Goal: Find specific page/section: Find specific page/section

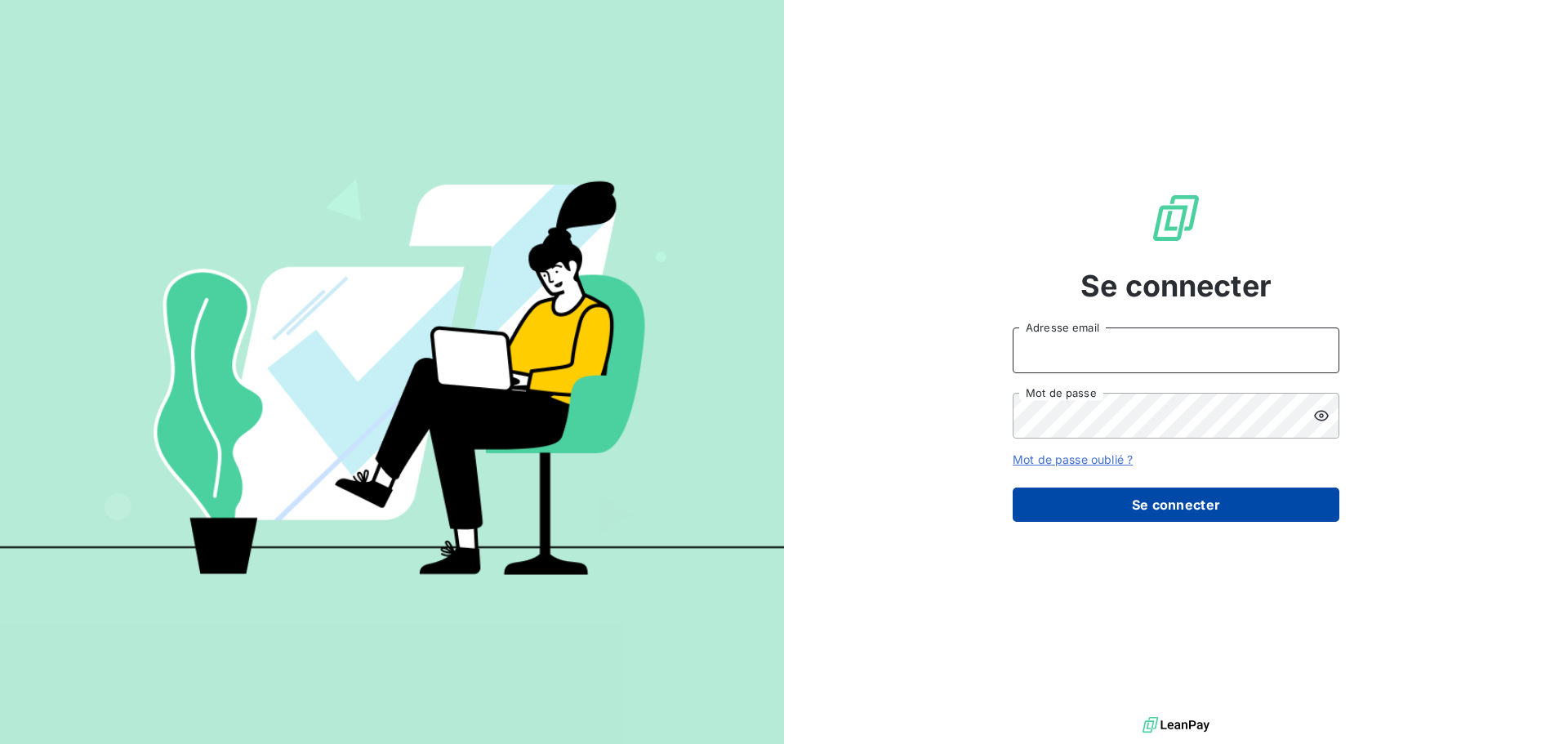
type input "[EMAIL_ADDRESS][DOMAIN_NAME]"
click at [1128, 497] on button "Se connecter" at bounding box center [1175, 504] width 327 height 34
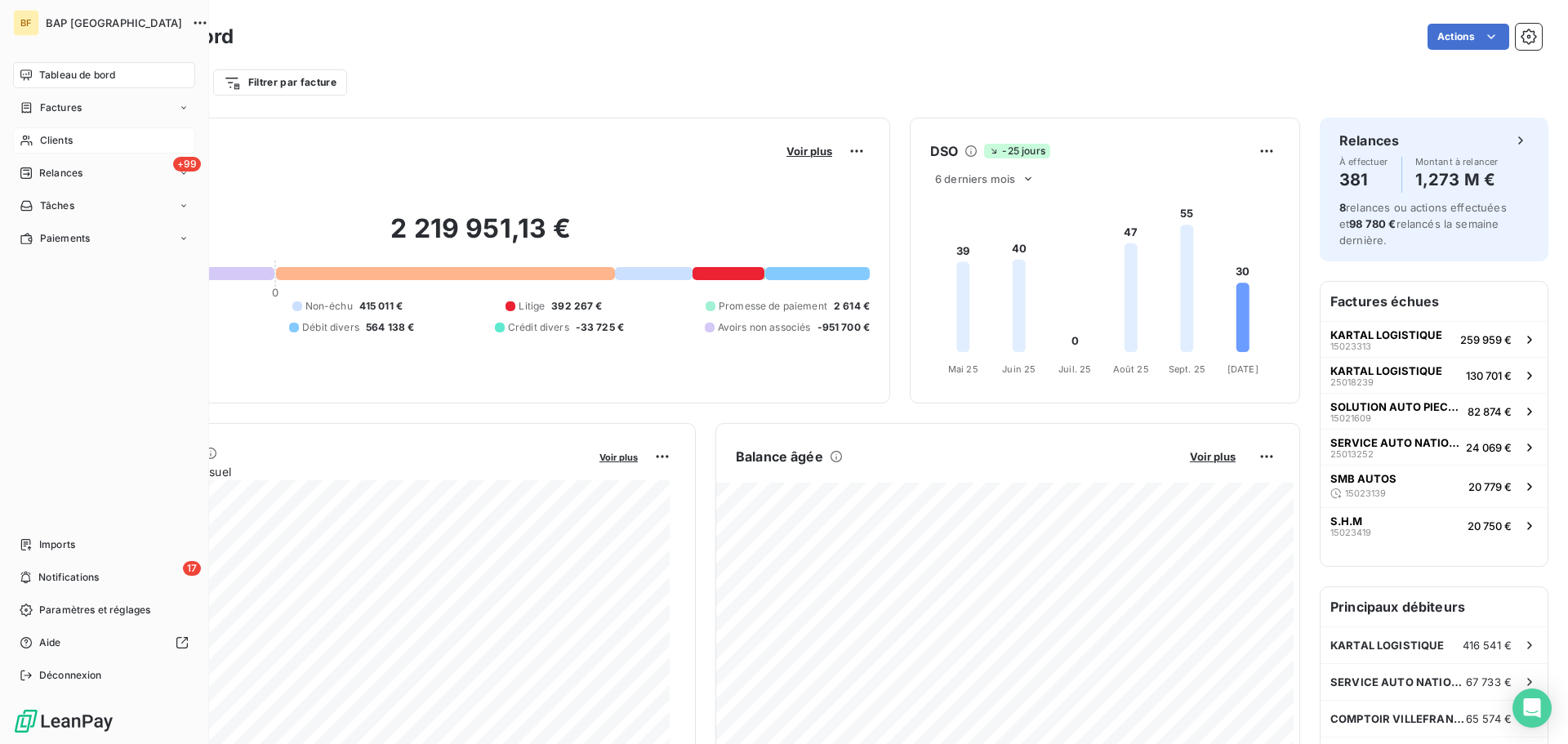
click at [39, 139] on div "Clients" at bounding box center [104, 140] width 182 height 26
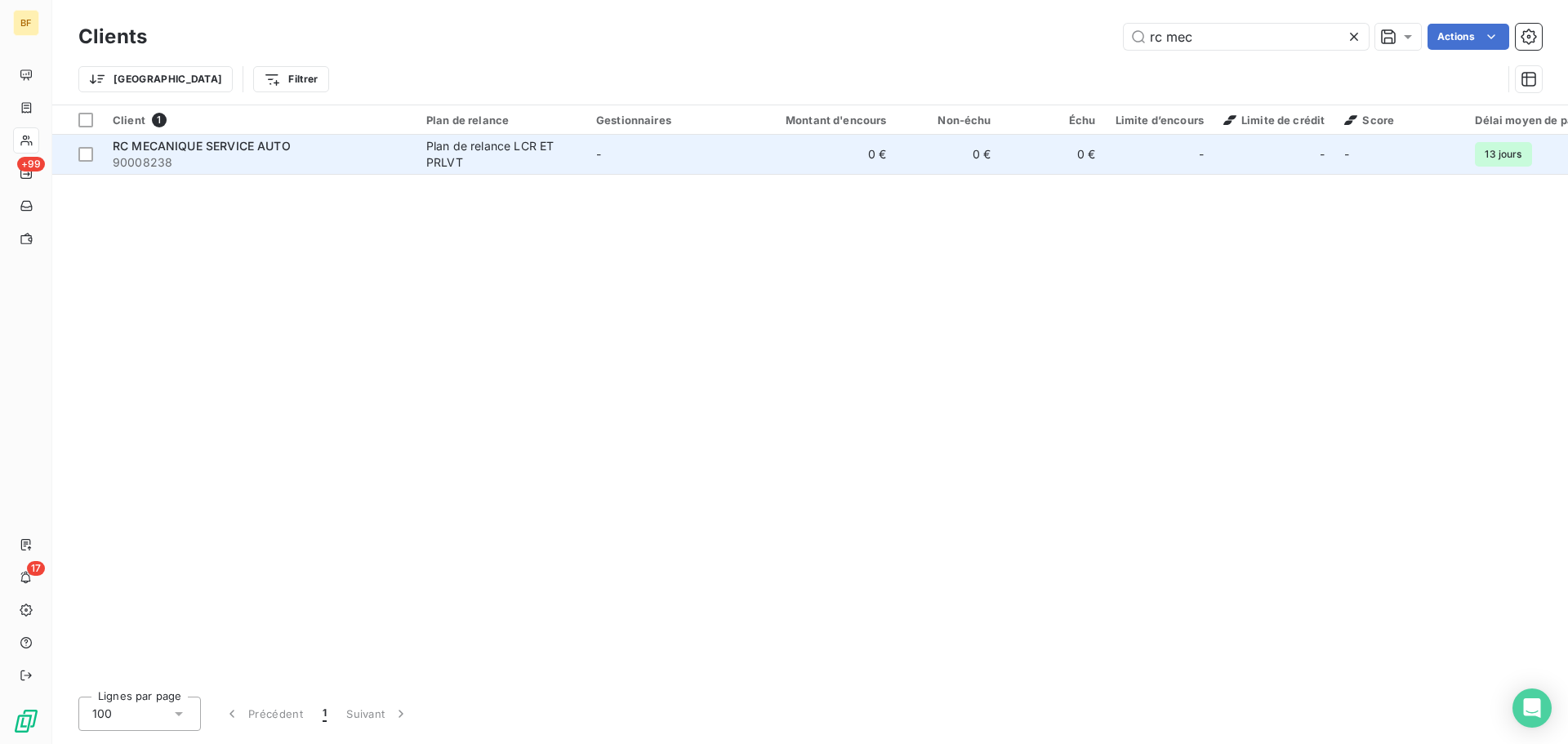
type input "rc mec"
click at [276, 145] on span "RC MECANIQUE SERVICE AUTO" at bounding box center [202, 146] width 178 height 14
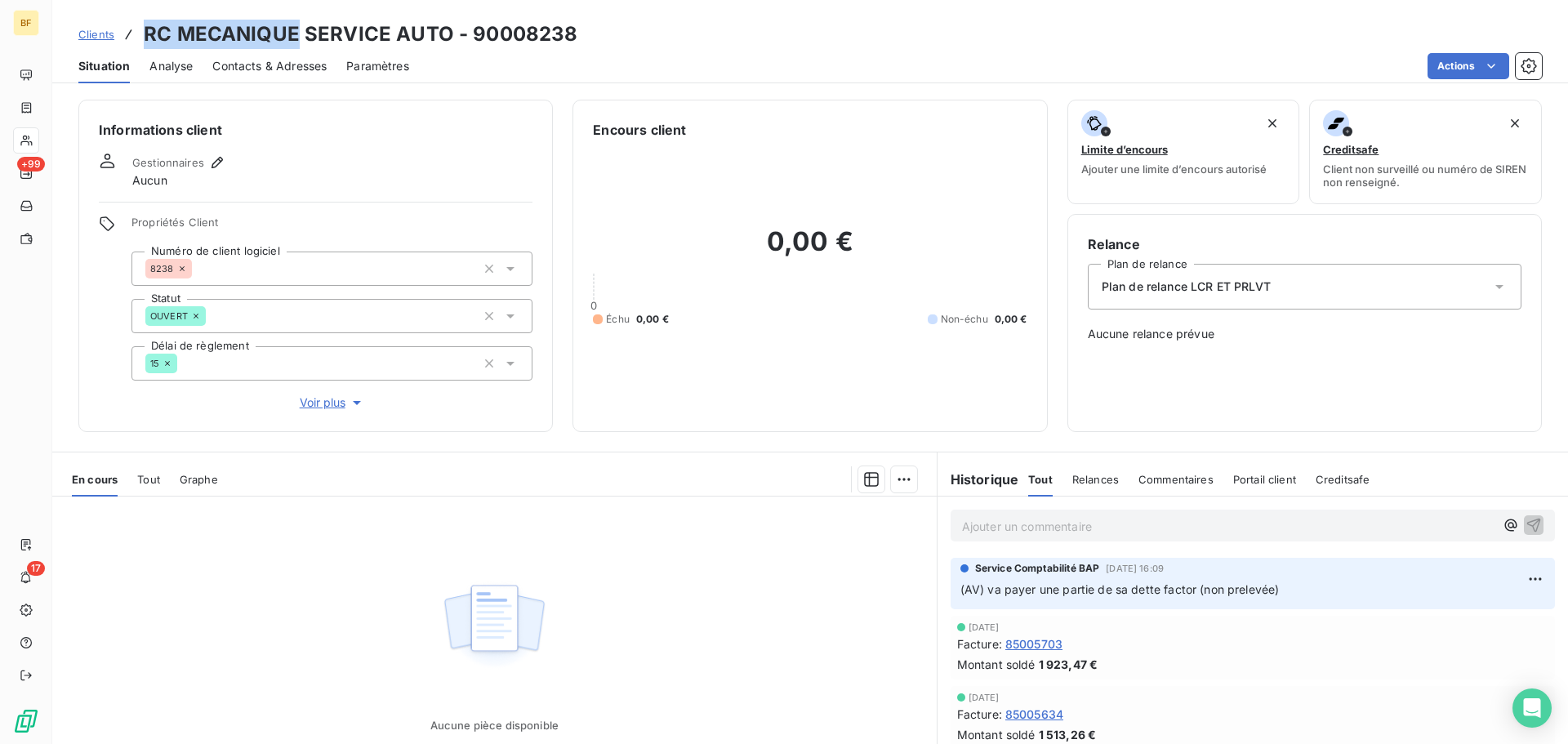
drag, startPoint x: 298, startPoint y: 33, endPoint x: 146, endPoint y: 23, distance: 152.3
click at [146, 23] on h3 "RC MECANIQUE SERVICE AUTO - 90008238" at bounding box center [360, 34] width 433 height 29
copy h3 "RC MECANIQUE"
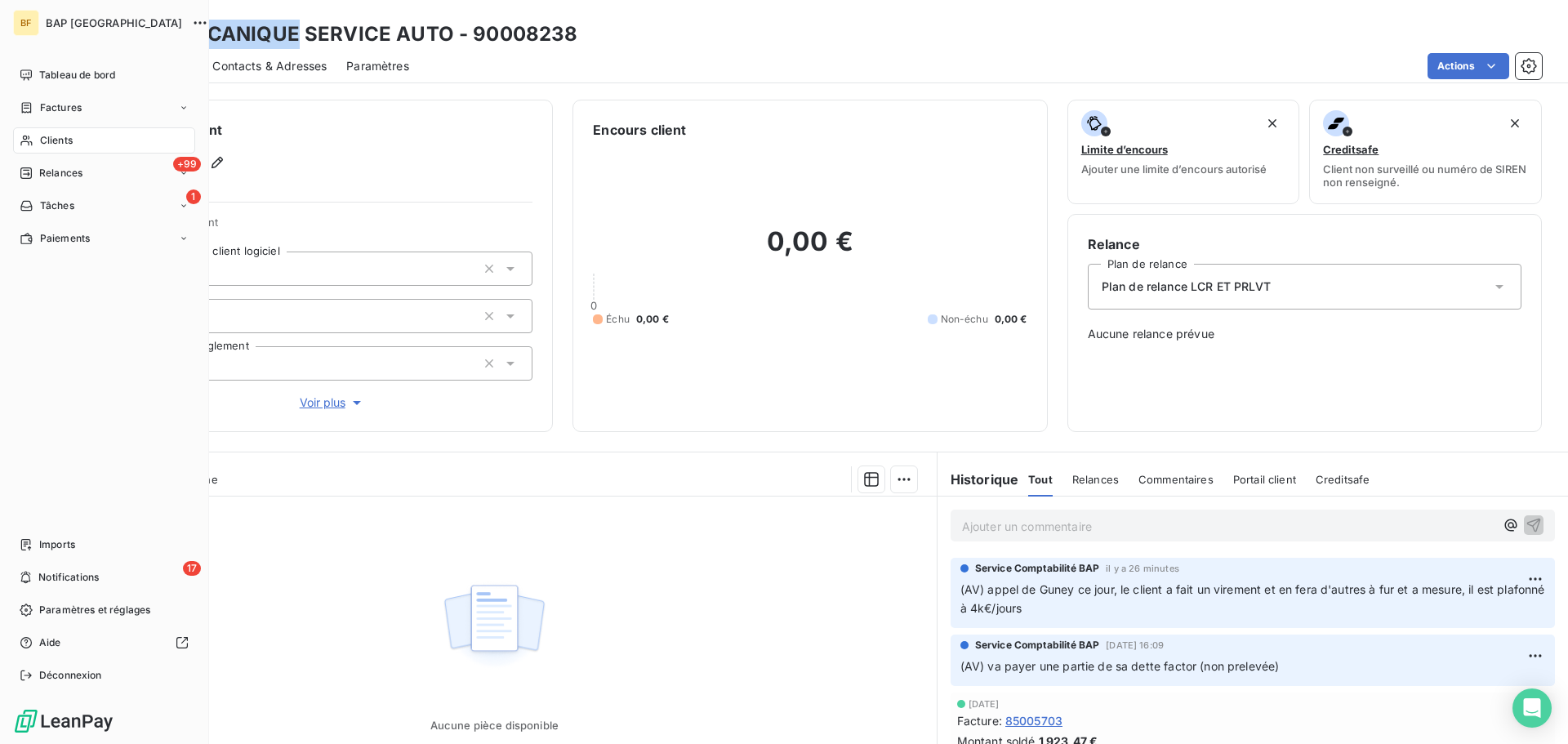
click at [65, 138] on span "Clients" at bounding box center [56, 140] width 33 height 15
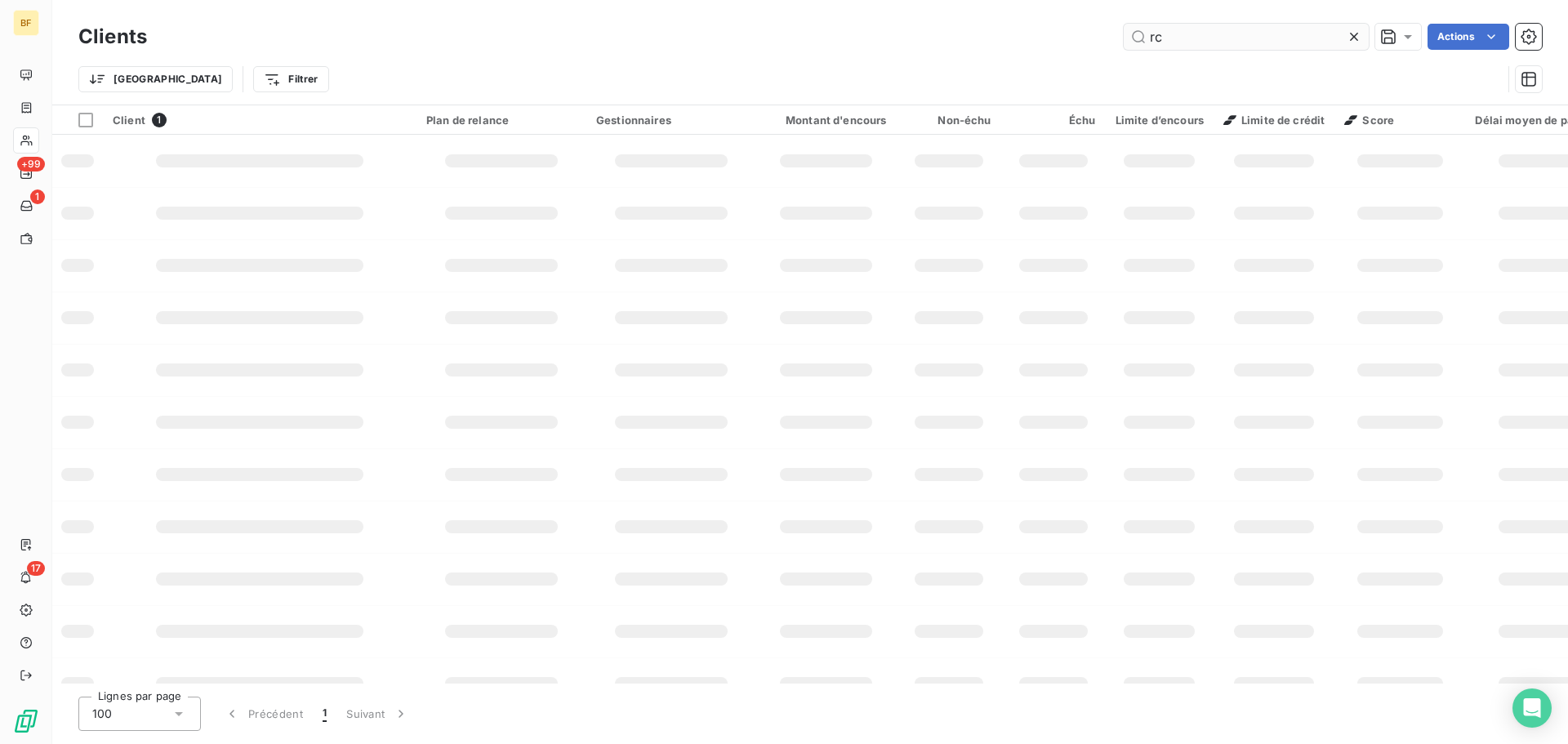
type input "r"
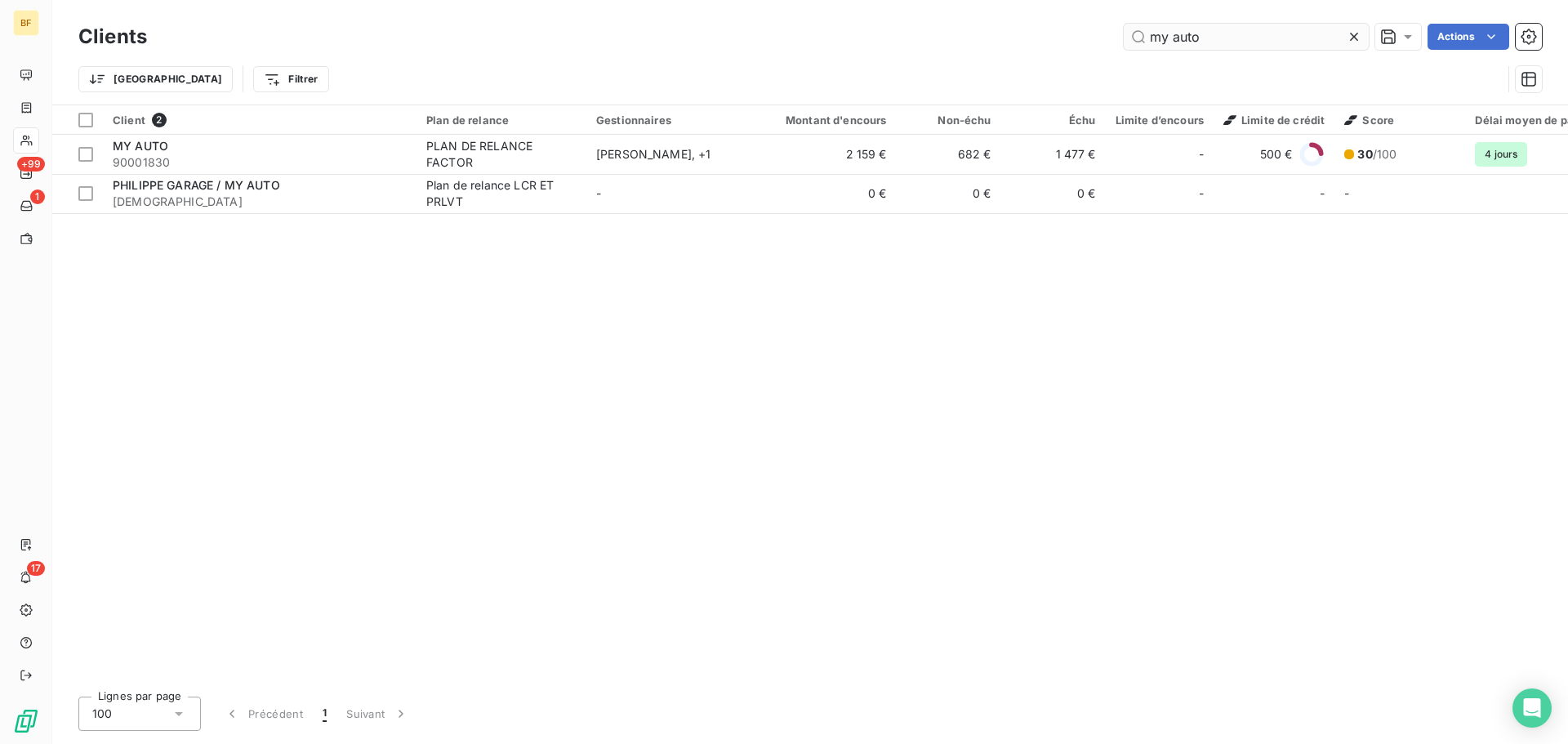
type input "my auto"
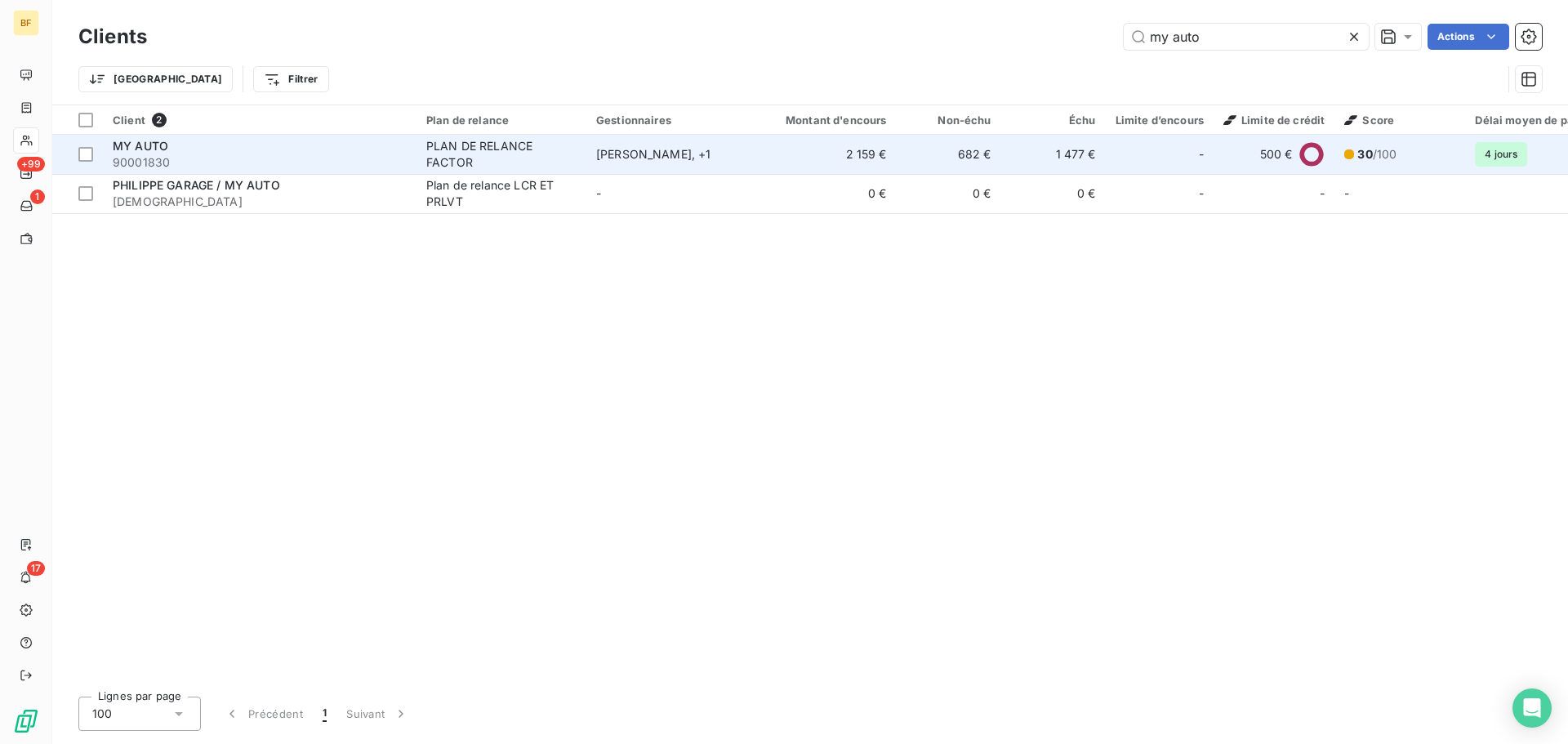
click at [151, 148] on span "MY AUTO" at bounding box center [140, 146] width 55 height 14
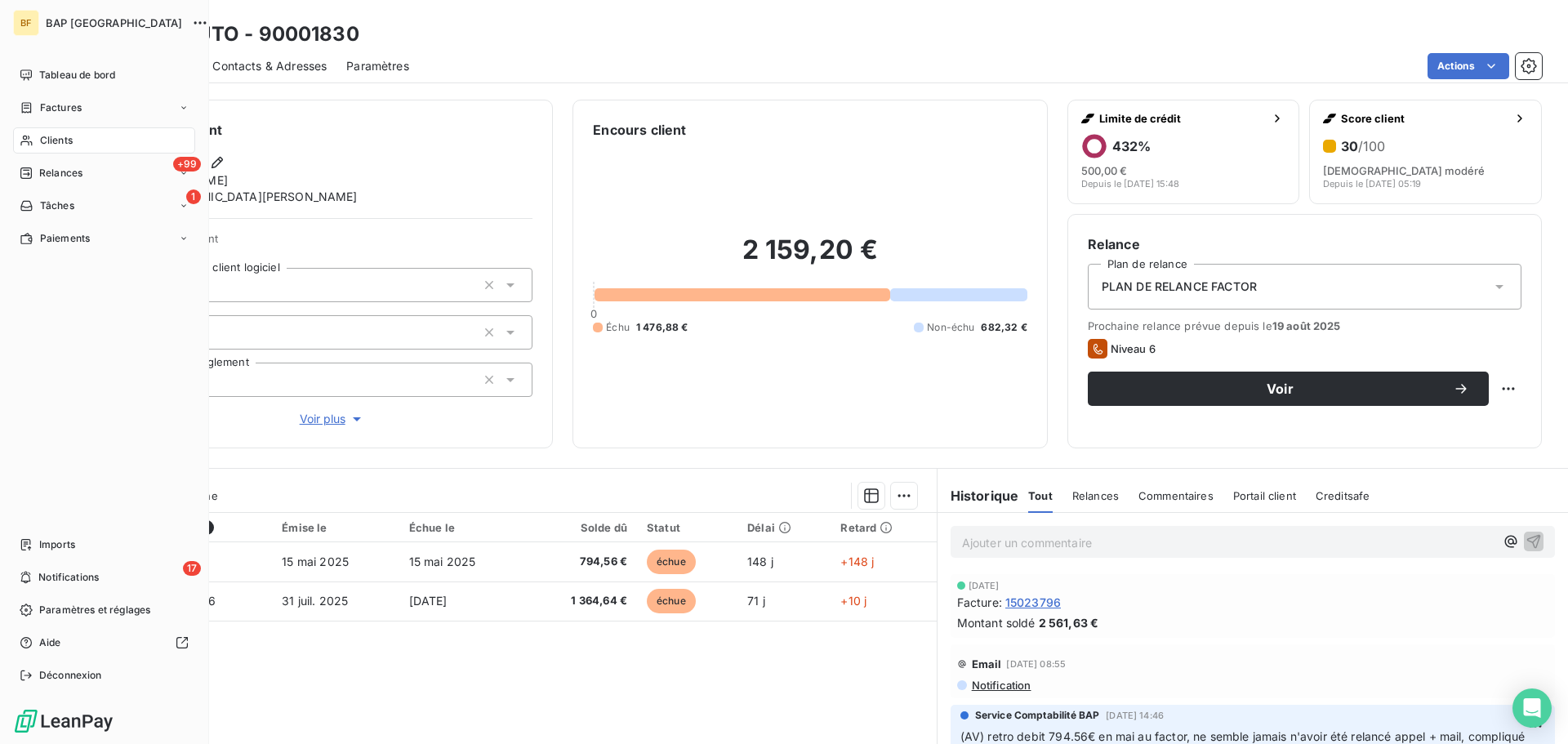
click at [65, 141] on span "Clients" at bounding box center [56, 140] width 33 height 15
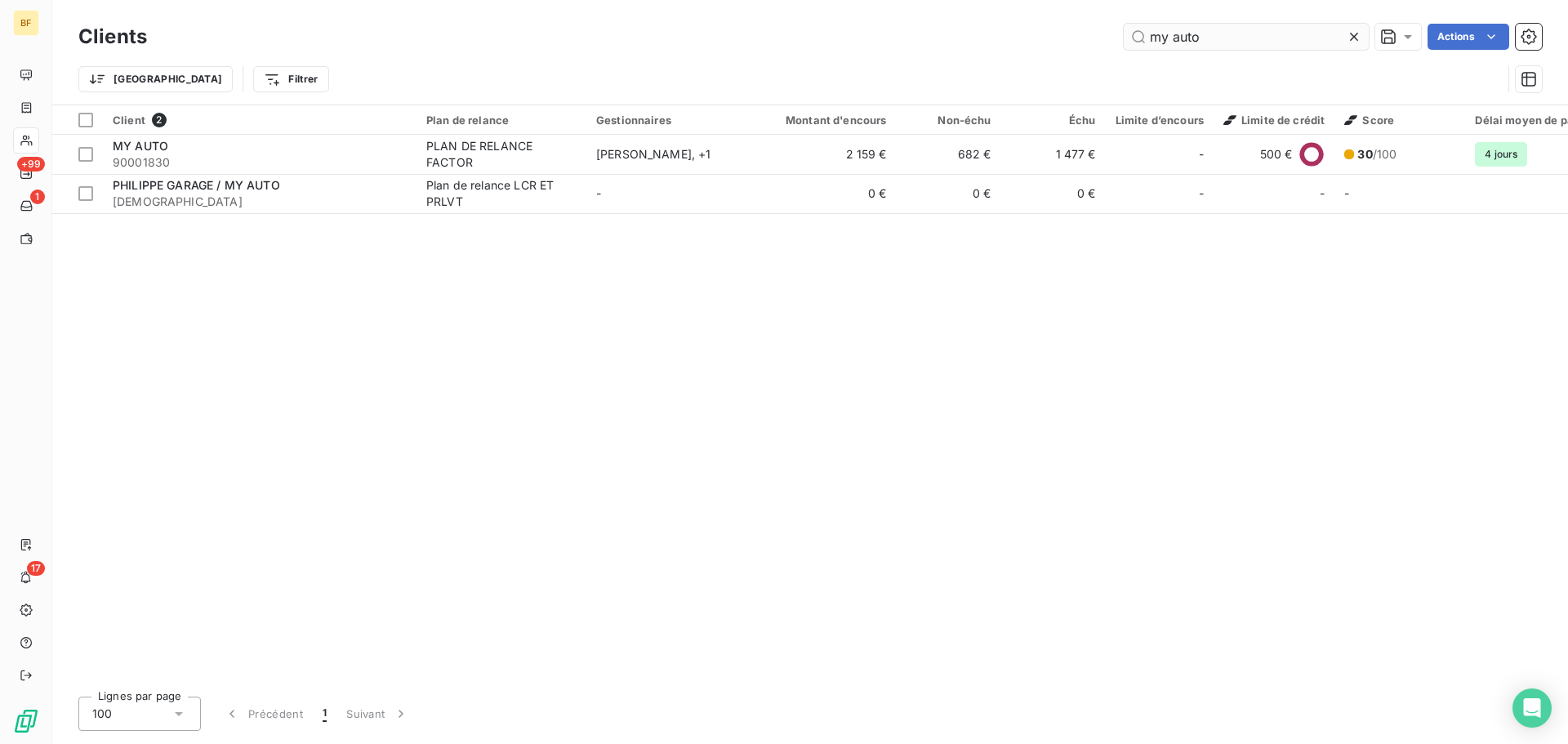
click at [1211, 34] on input "my auto" at bounding box center [1246, 36] width 245 height 26
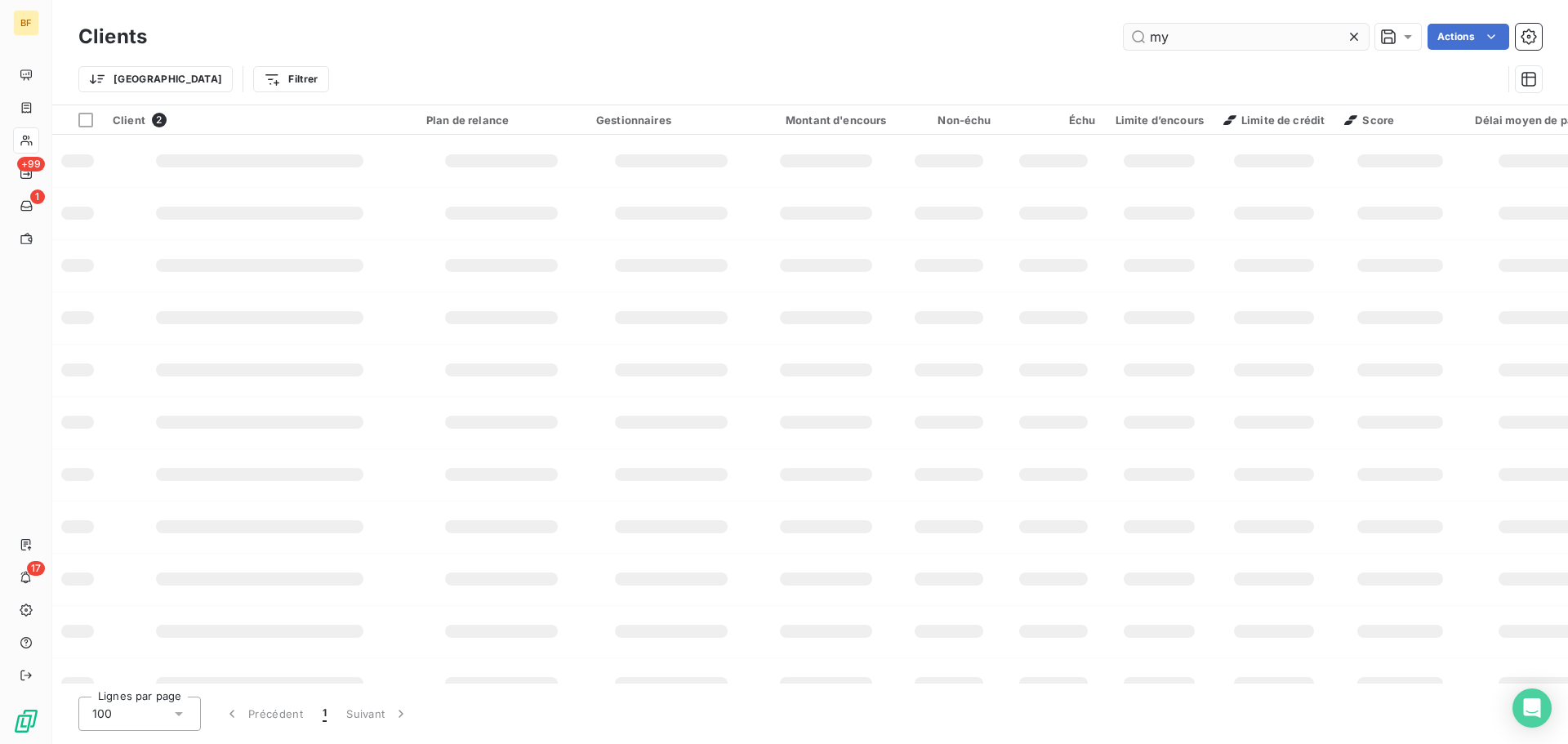
type input "m"
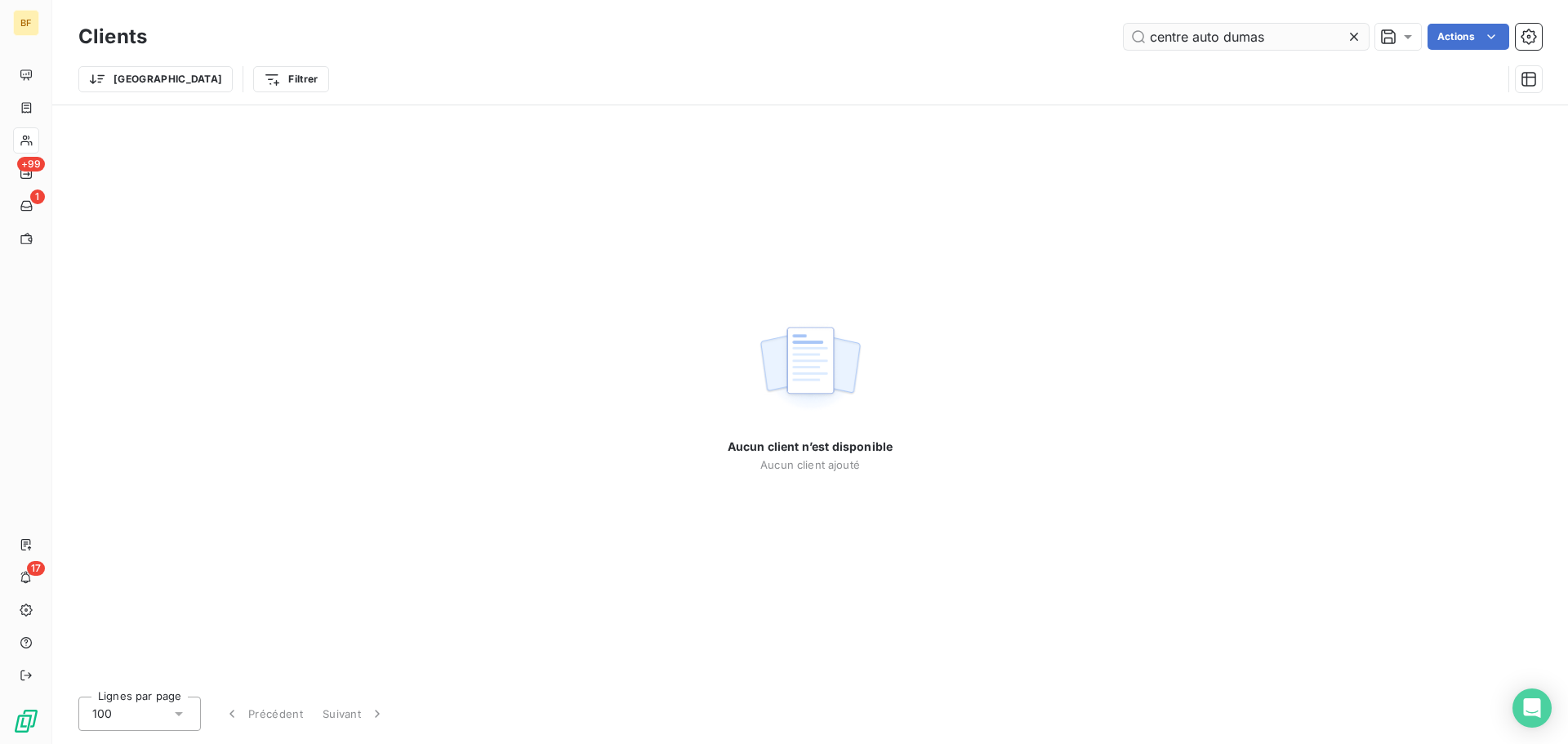
click at [1225, 37] on input "centre auto dumas" at bounding box center [1246, 36] width 245 height 26
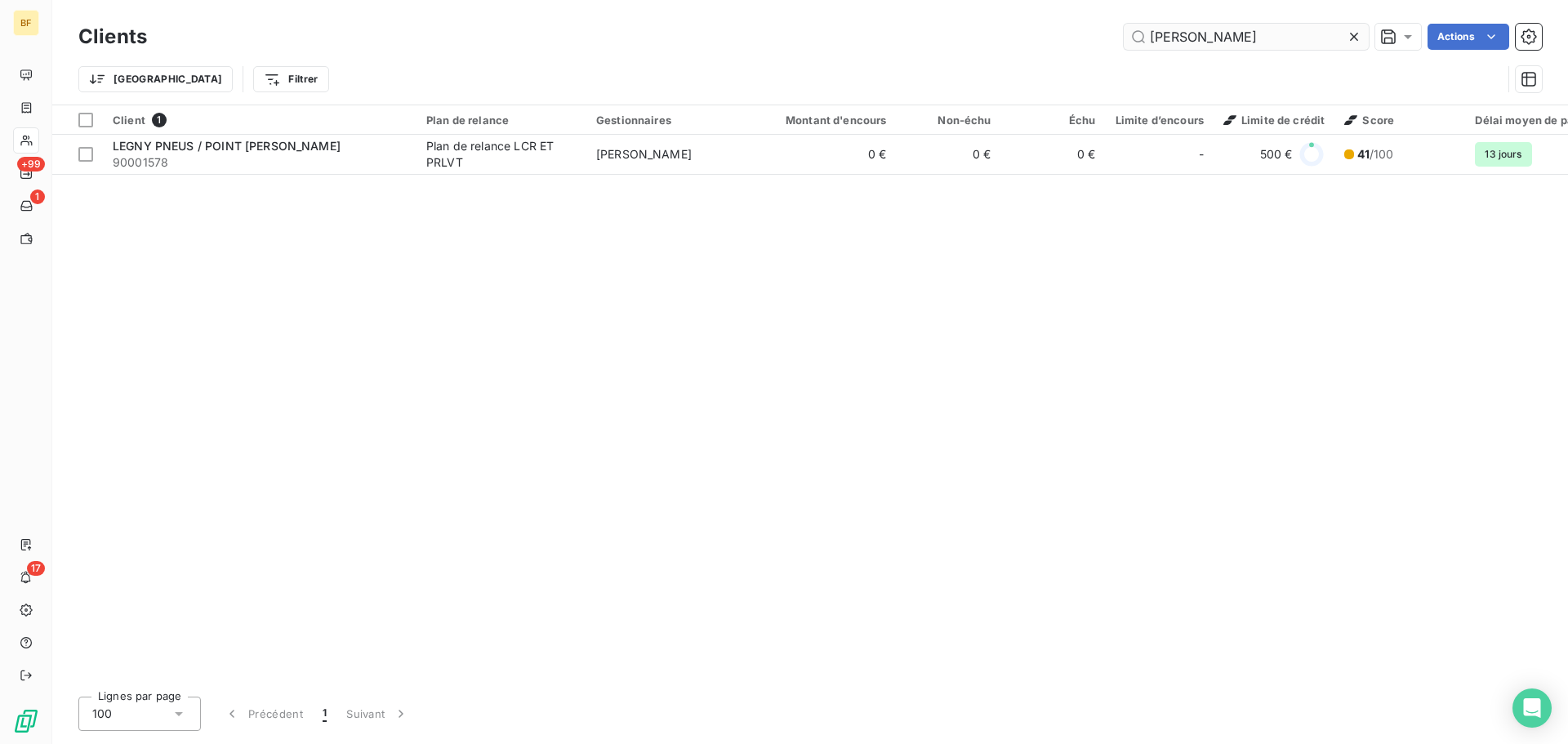
type input "[PERSON_NAME]"
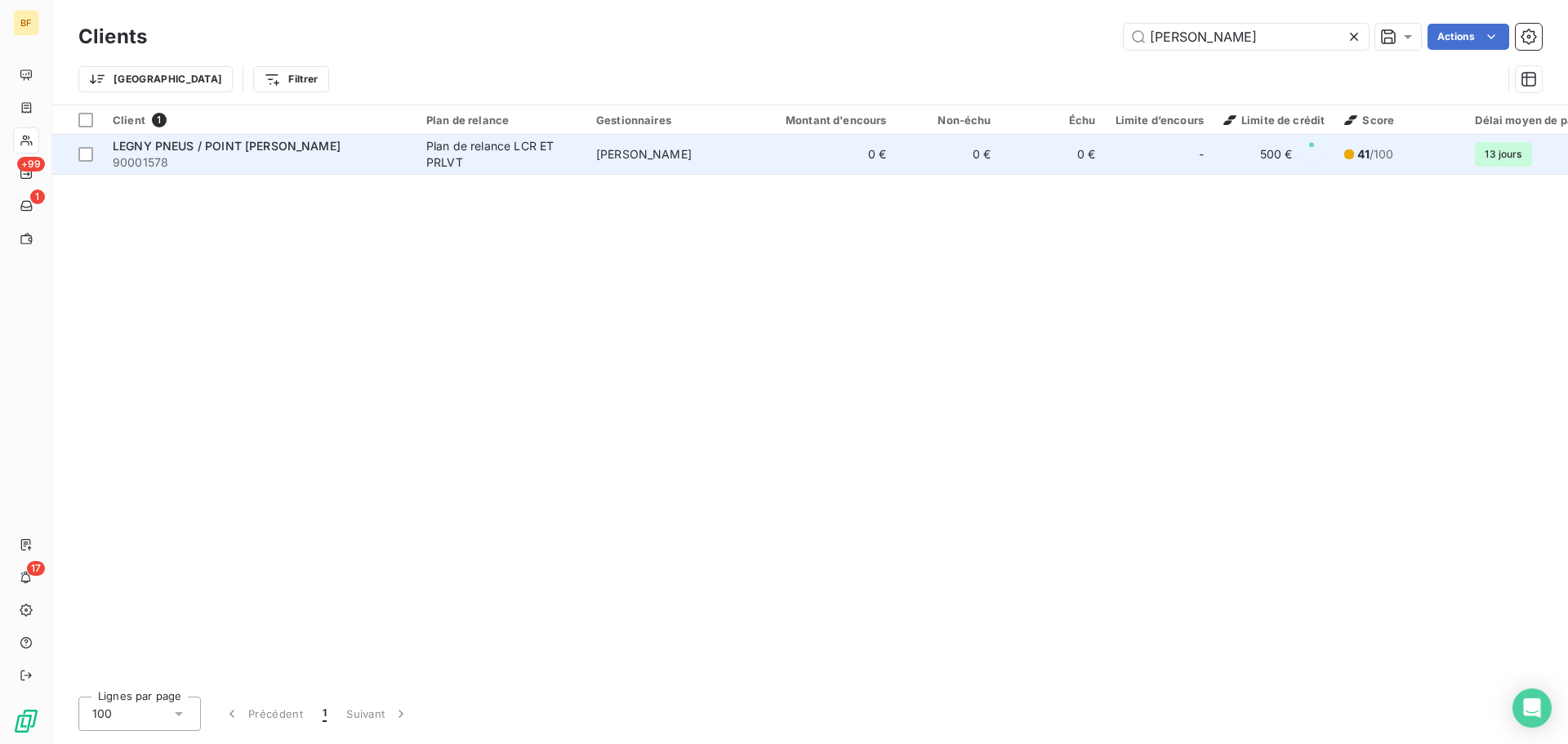
click at [289, 146] on span "LEGNY PNEUS / POINT [PERSON_NAME]" at bounding box center [226, 146] width 228 height 14
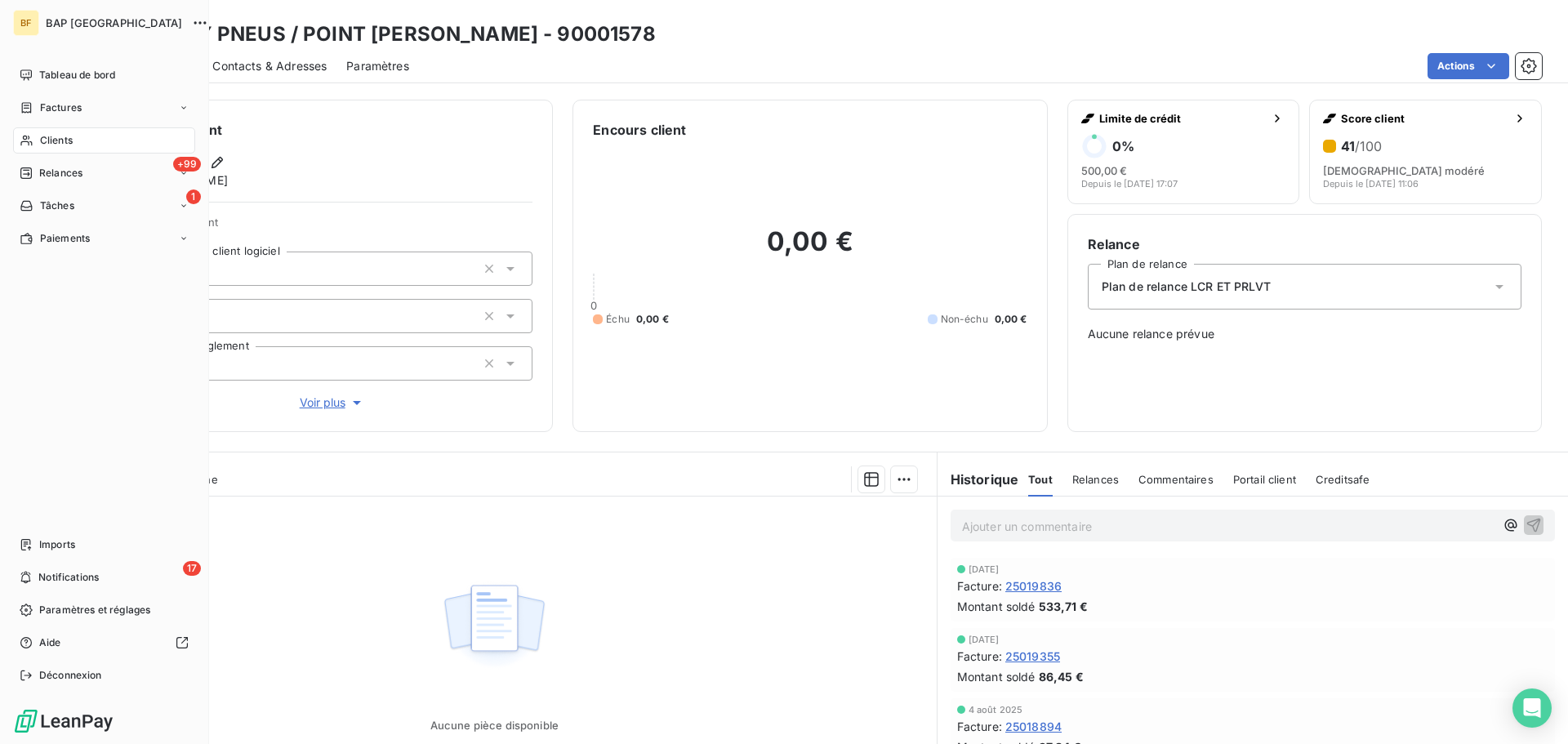
click at [45, 140] on span "Clients" at bounding box center [56, 140] width 33 height 15
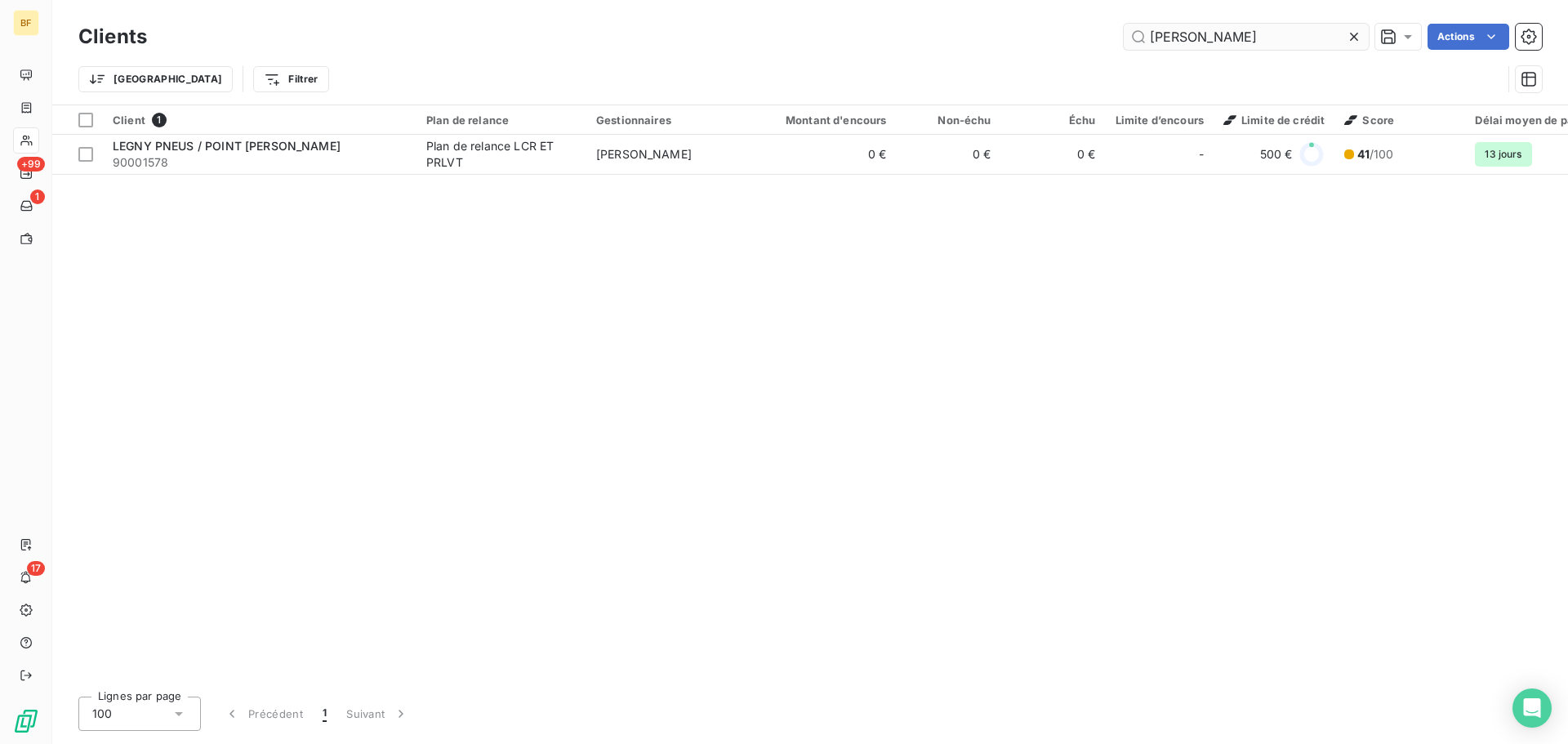
click at [1152, 38] on input "[PERSON_NAME]" at bounding box center [1246, 36] width 245 height 26
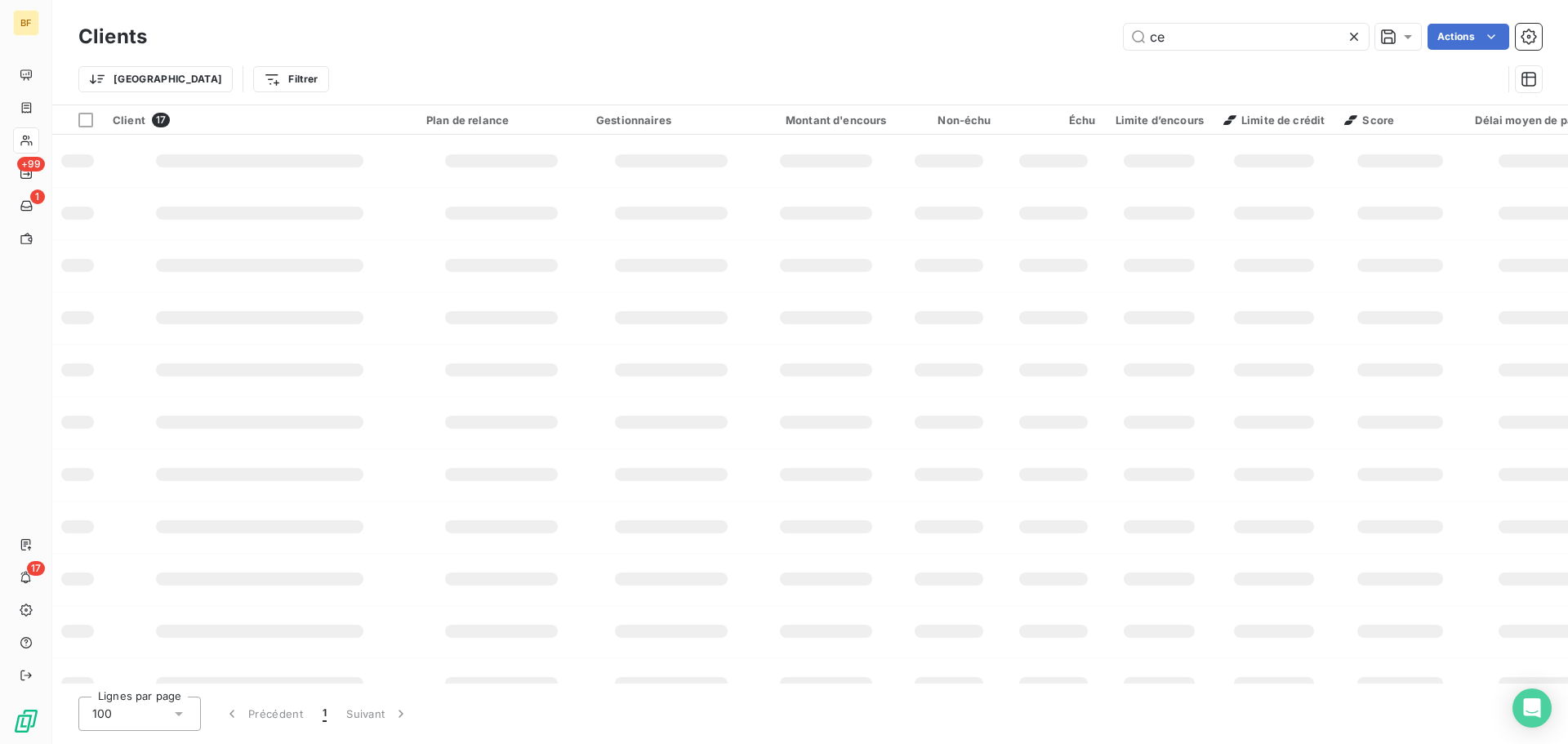
type input "c"
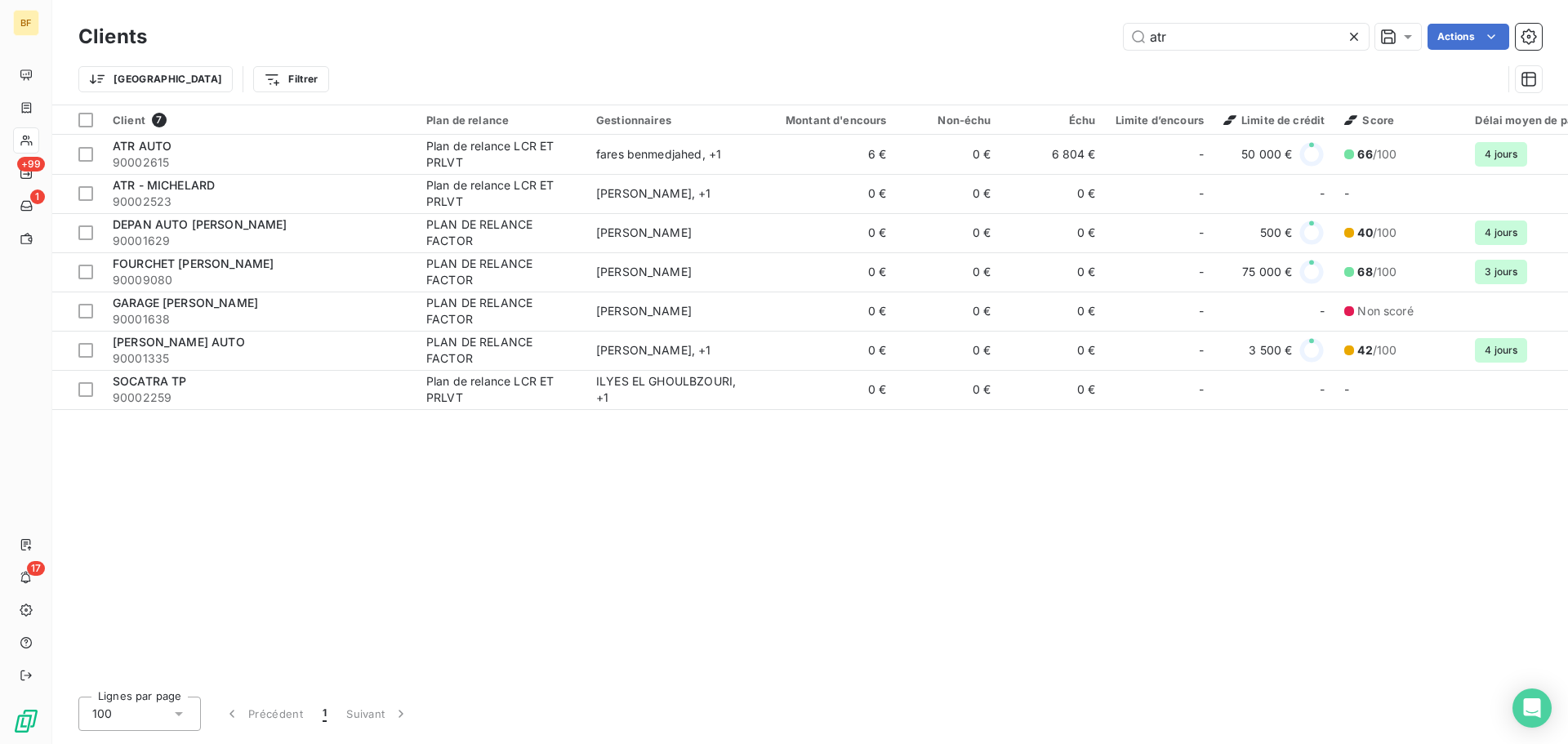
type input "atr"
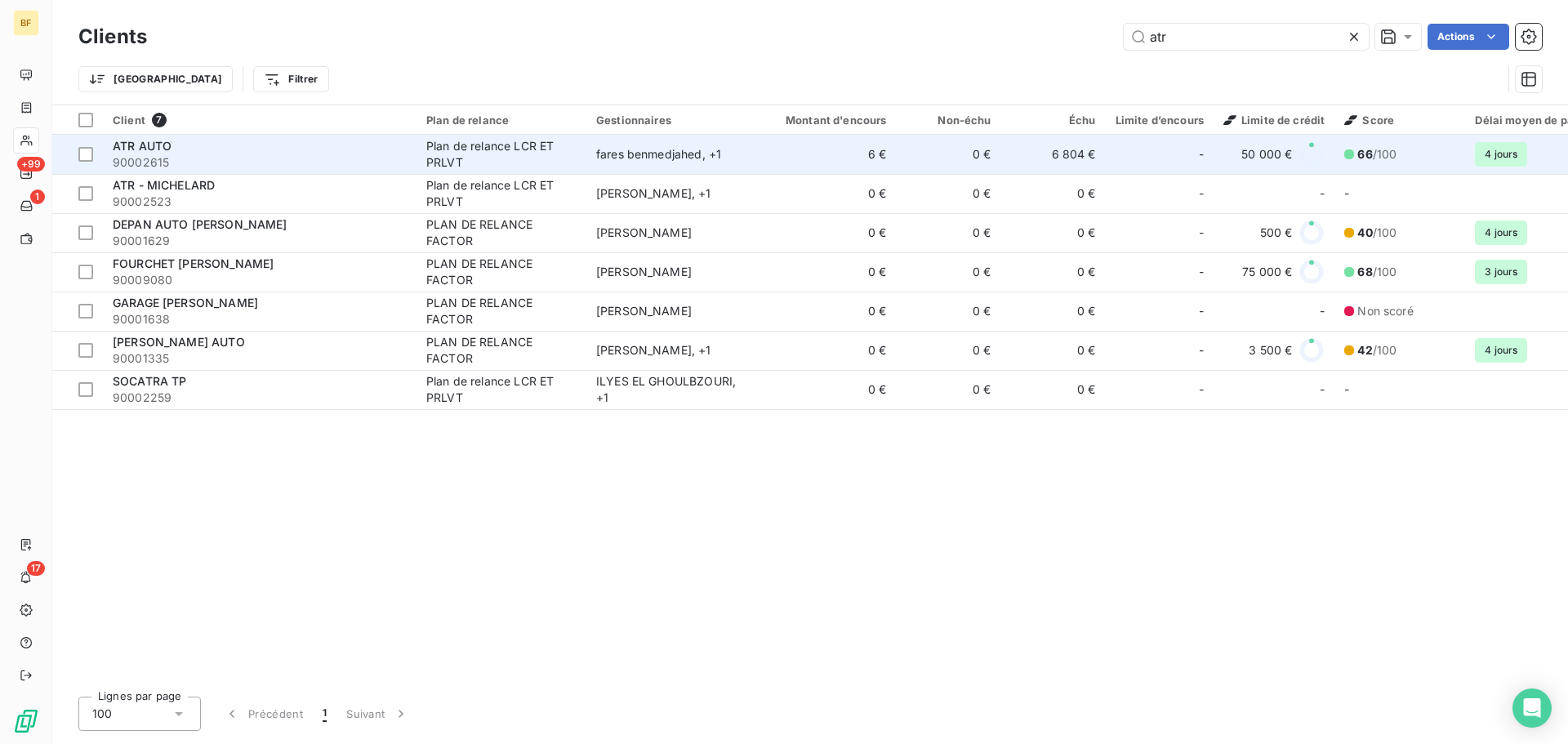
click at [143, 155] on span "90002615" at bounding box center [259, 162] width 294 height 16
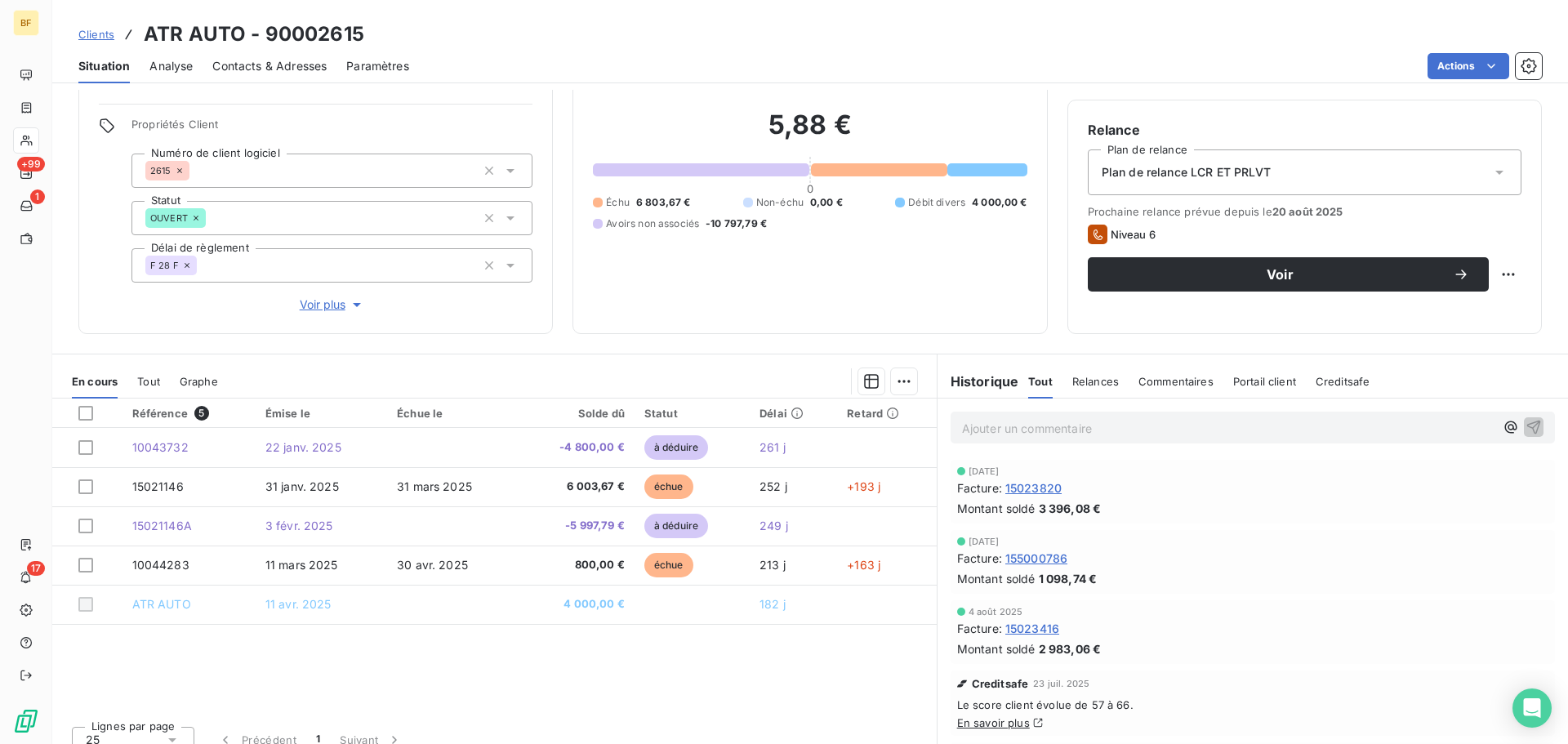
scroll to position [132, 0]
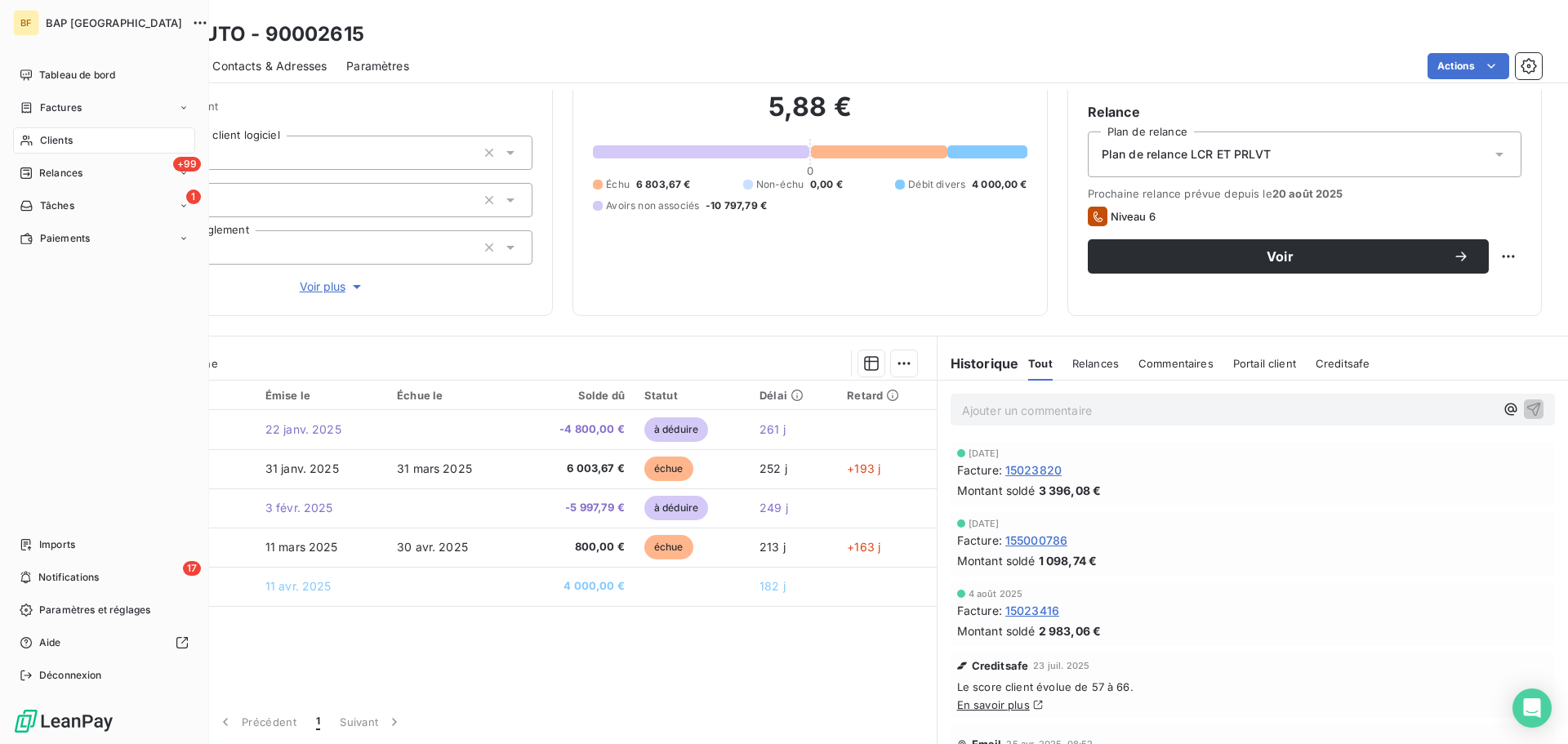
click at [37, 139] on div "Clients" at bounding box center [104, 140] width 182 height 26
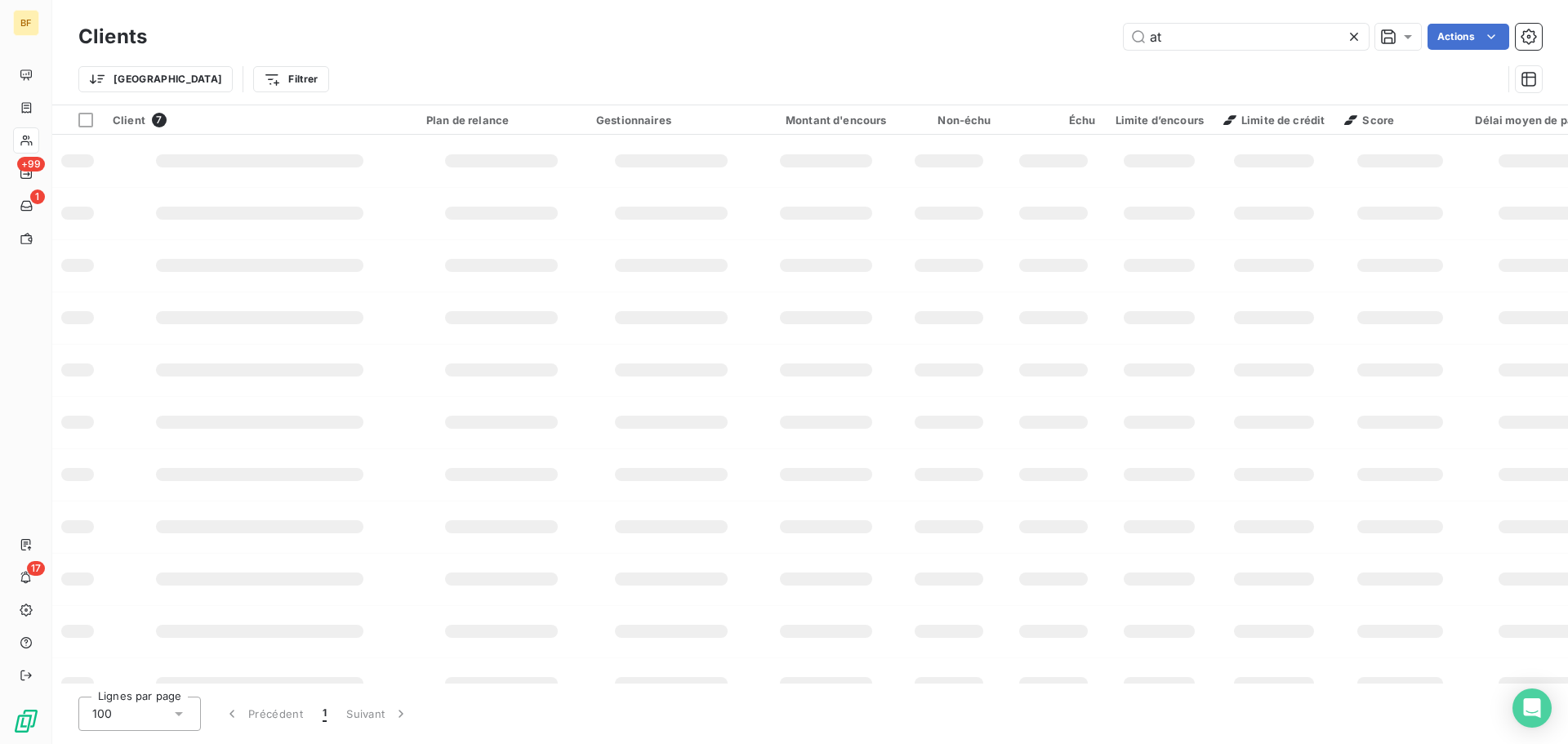
type input "a"
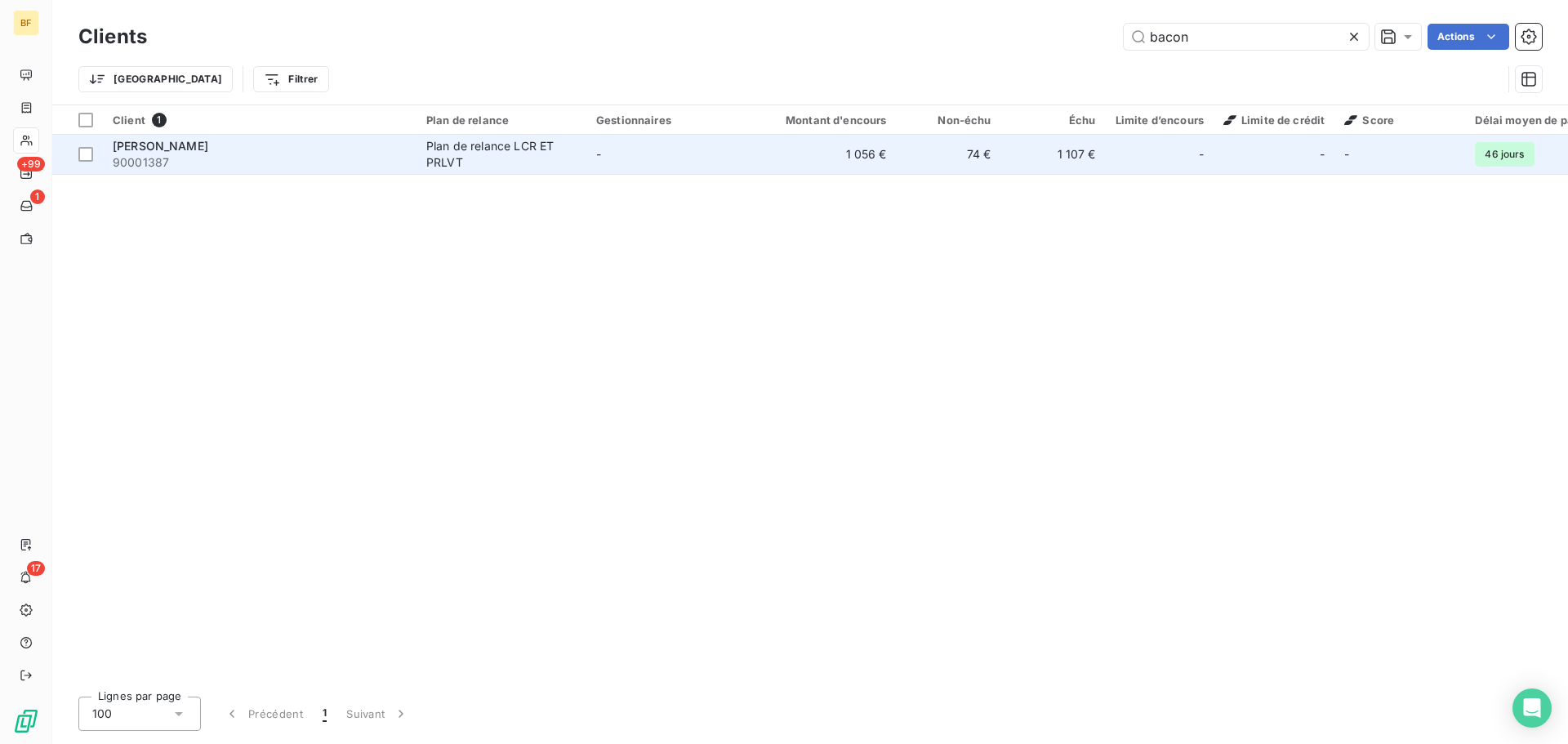
type input "bacon"
click at [208, 145] on span "[PERSON_NAME]" at bounding box center [160, 146] width 96 height 14
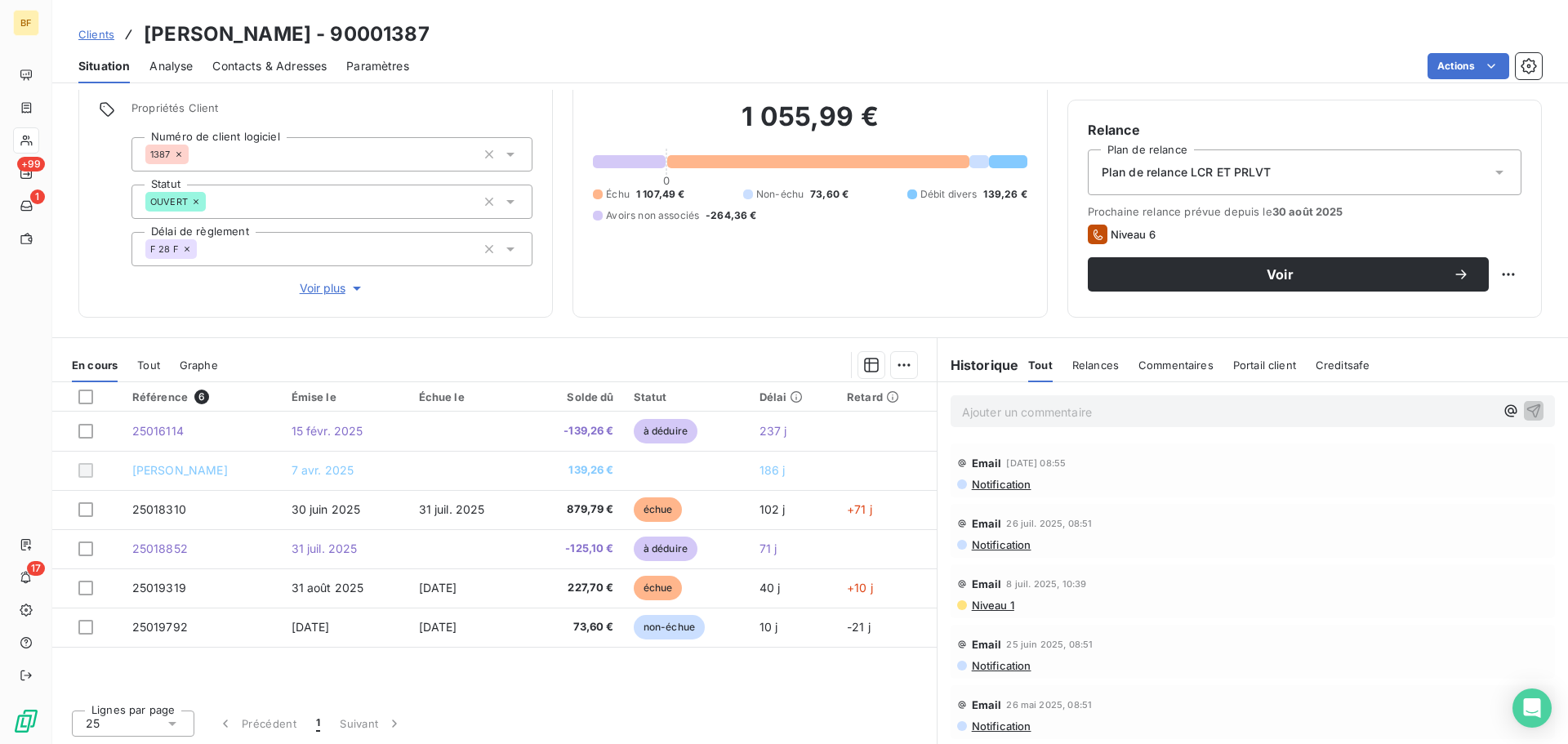
scroll to position [116, 0]
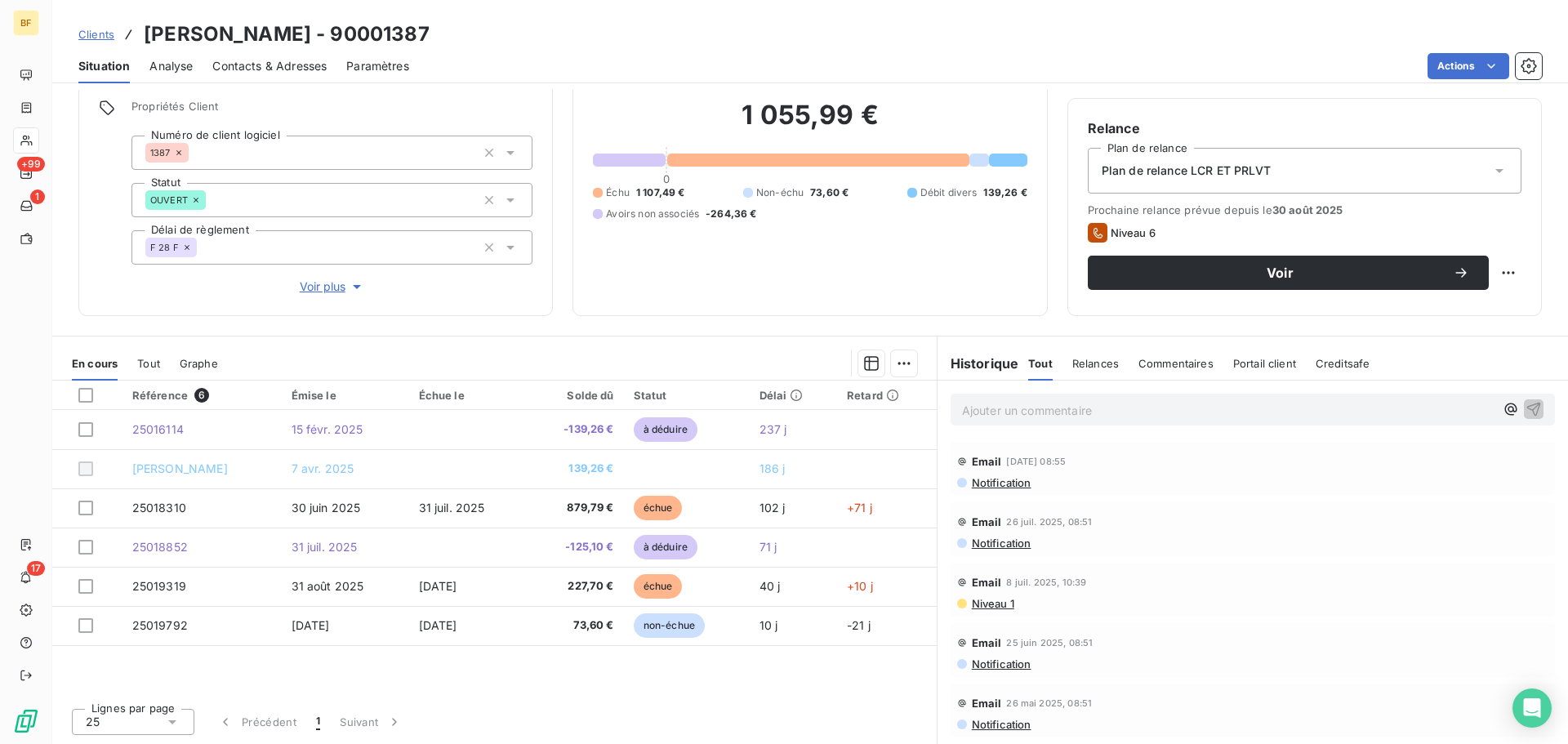
click at [334, 287] on span "Voir plus" at bounding box center [332, 286] width 65 height 16
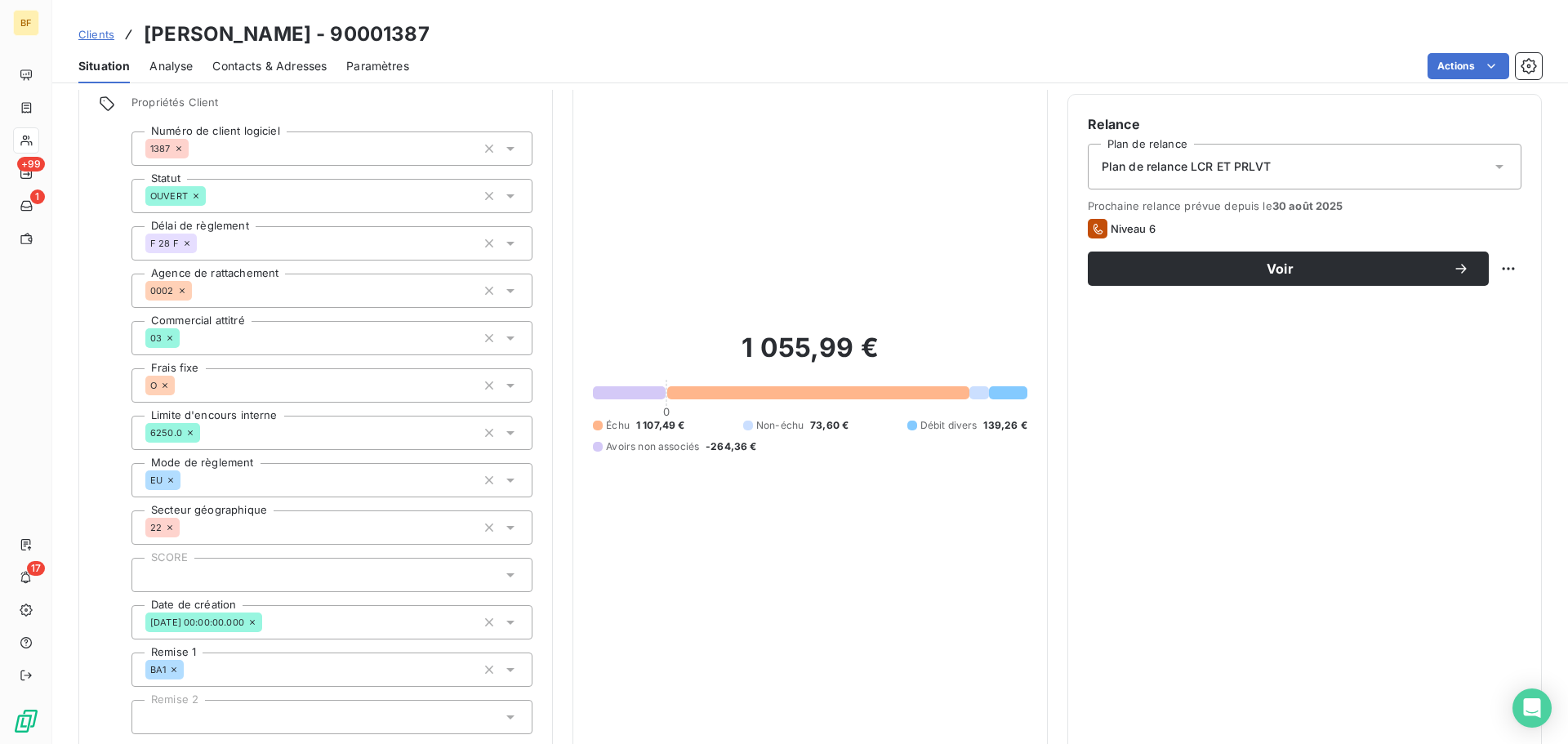
scroll to position [117, 0]
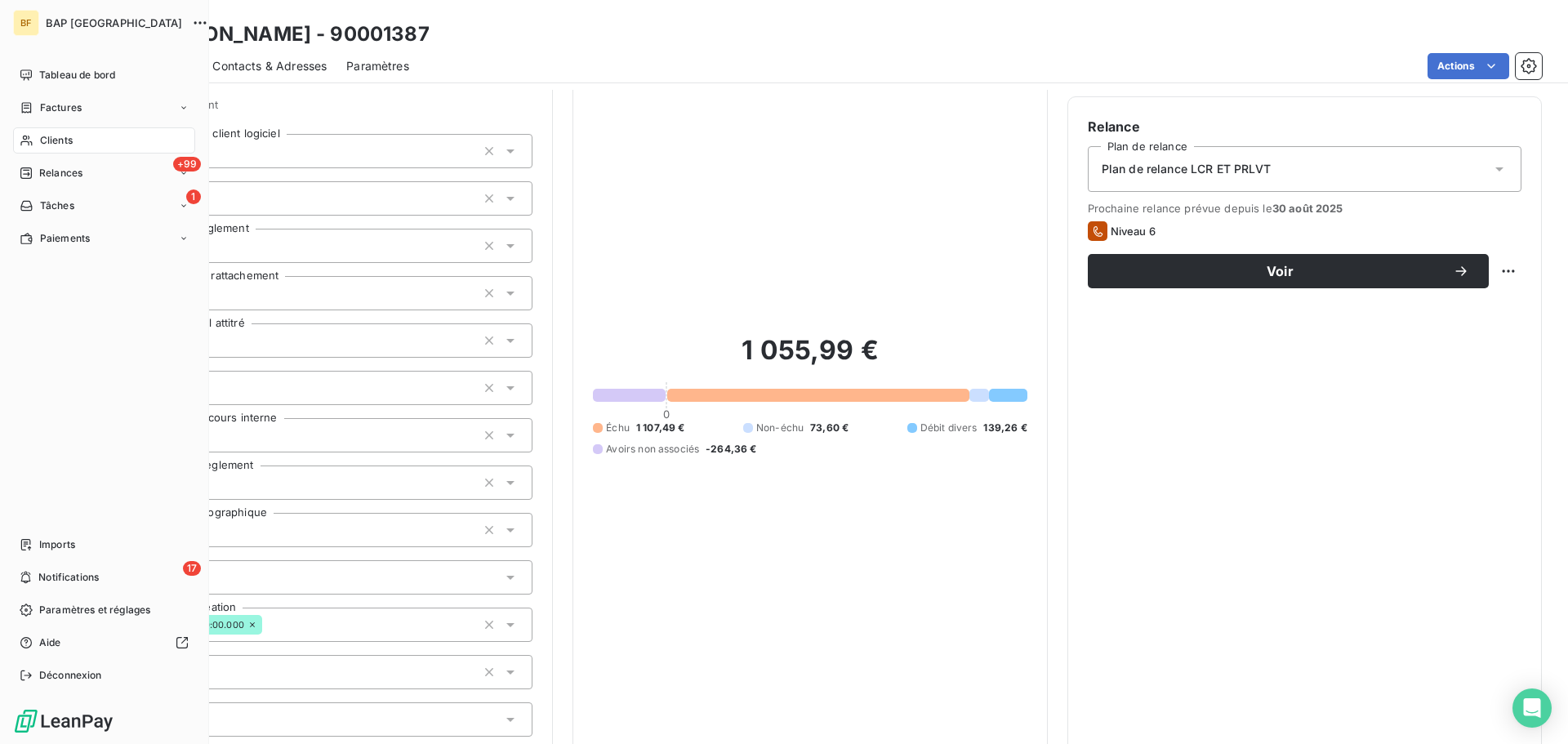
click at [24, 139] on icon at bounding box center [26, 141] width 12 height 11
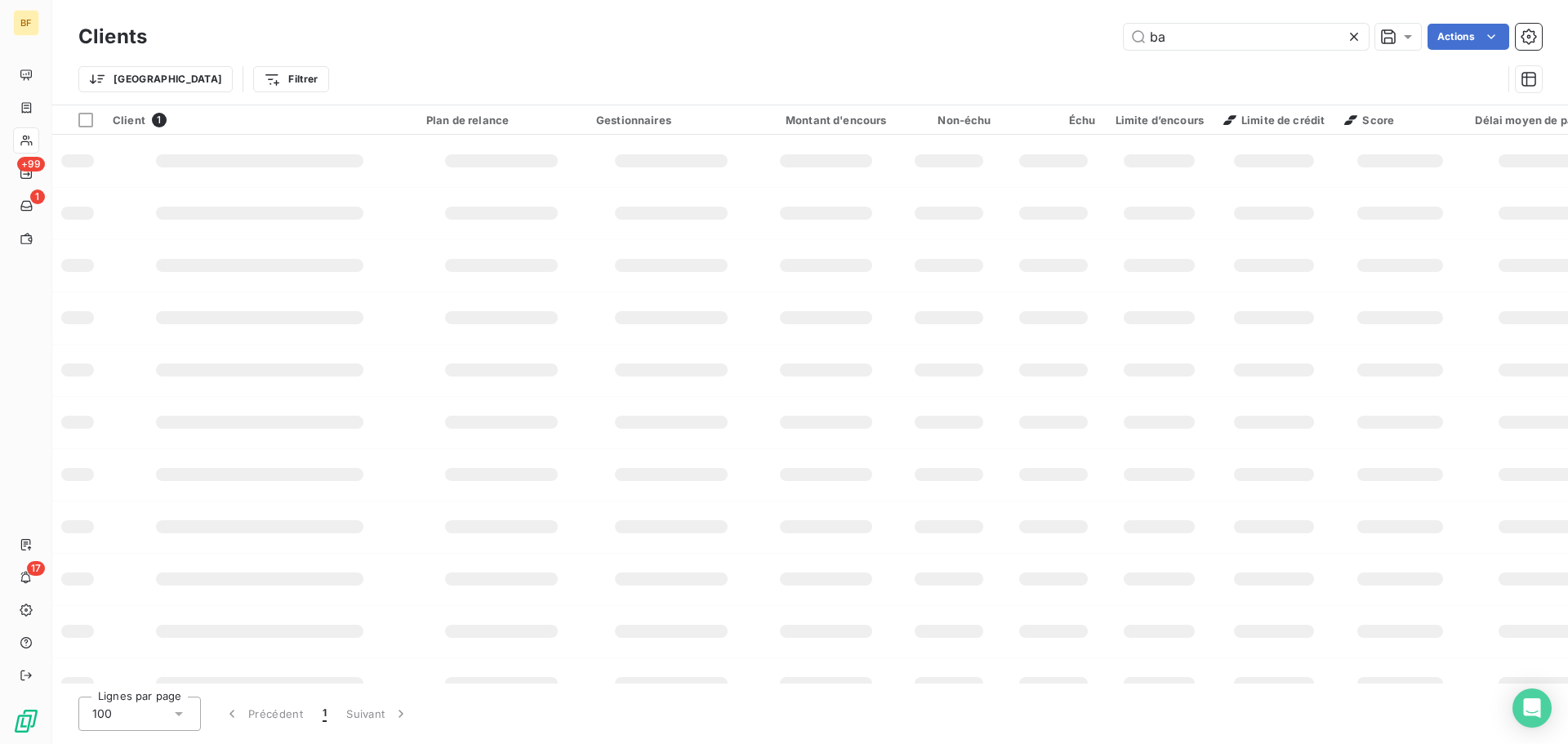
type input "b"
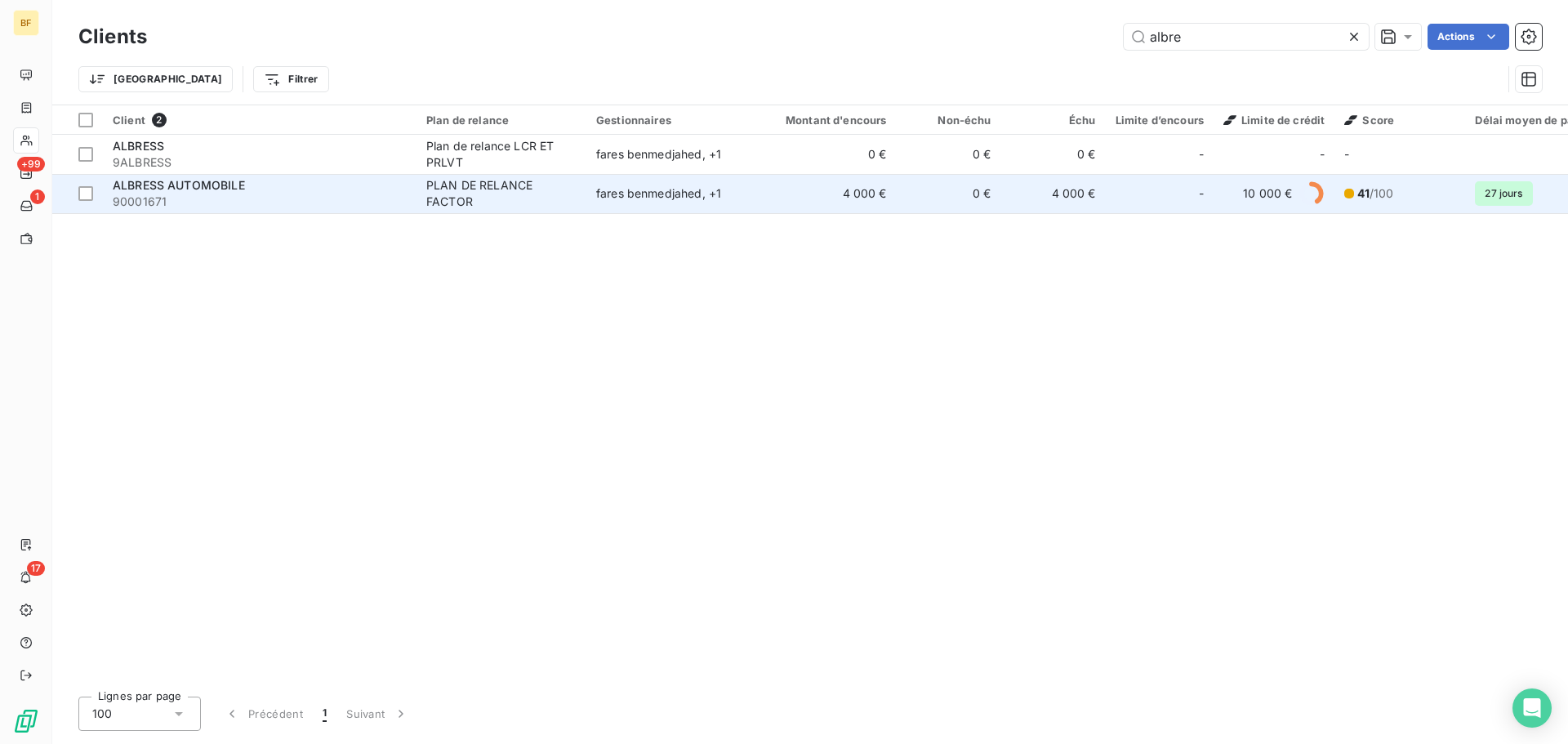
type input "albre"
click at [214, 197] on span "90001671" at bounding box center [259, 202] width 294 height 16
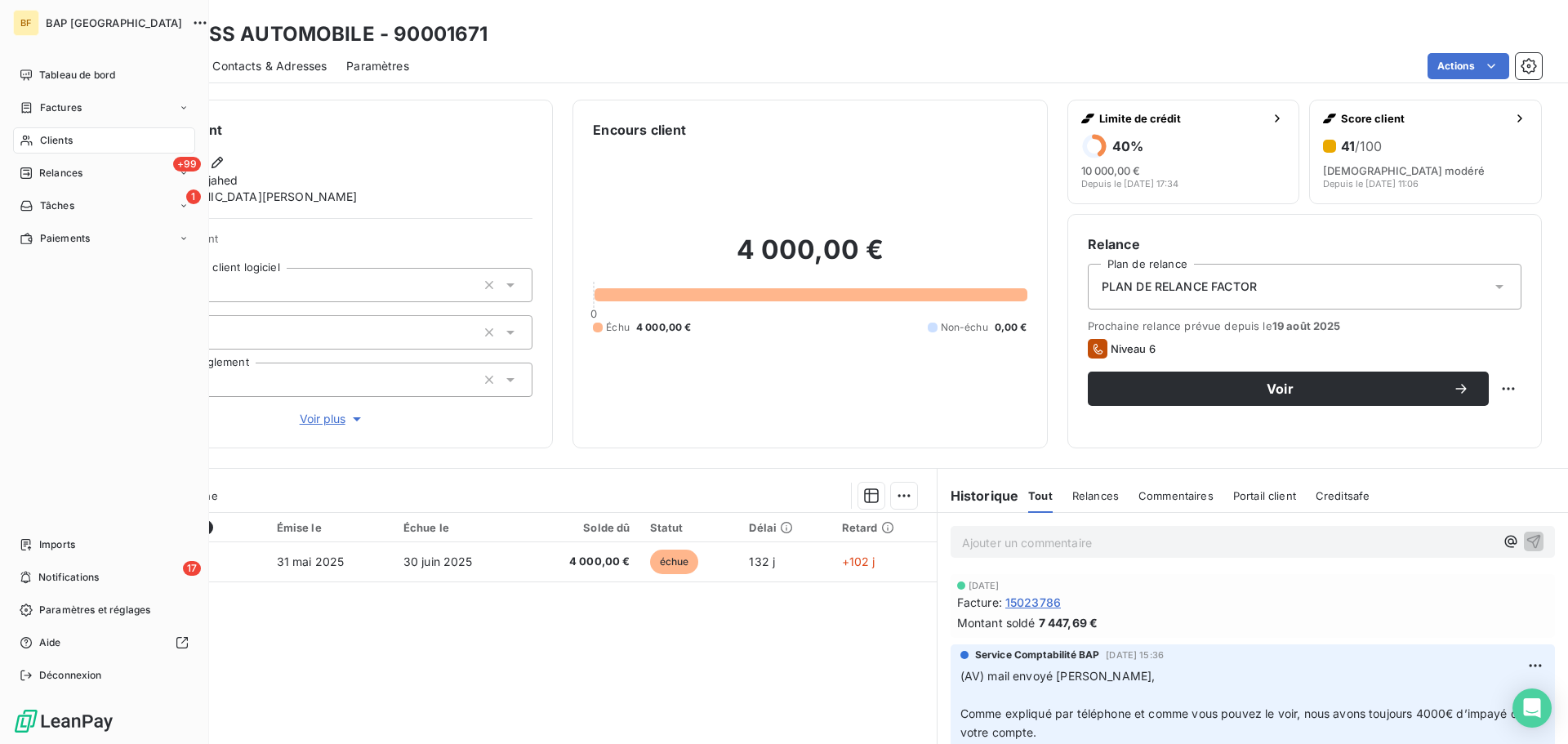
click at [35, 134] on div "Clients" at bounding box center [104, 140] width 182 height 26
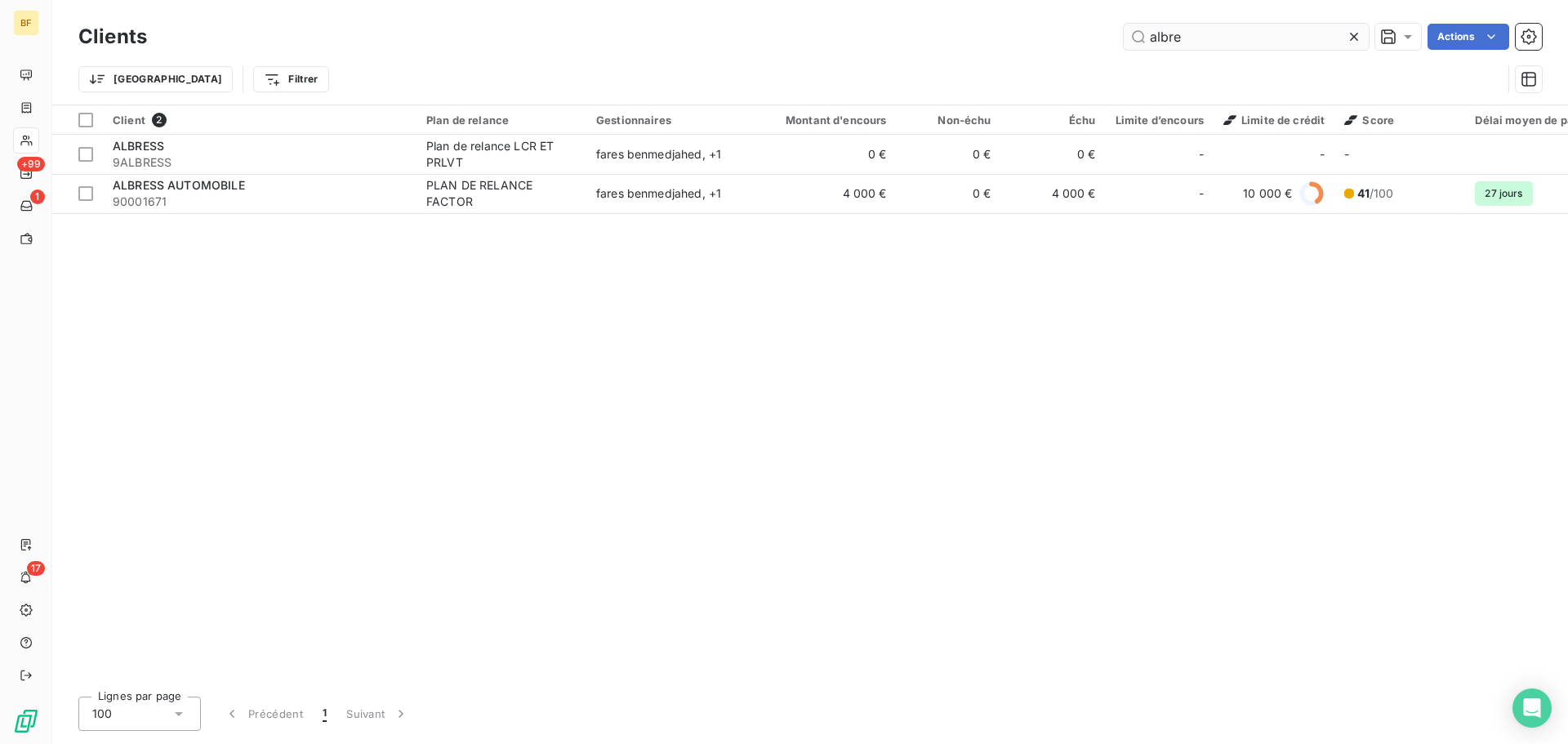
click at [1197, 34] on input "albre" at bounding box center [1246, 36] width 245 height 26
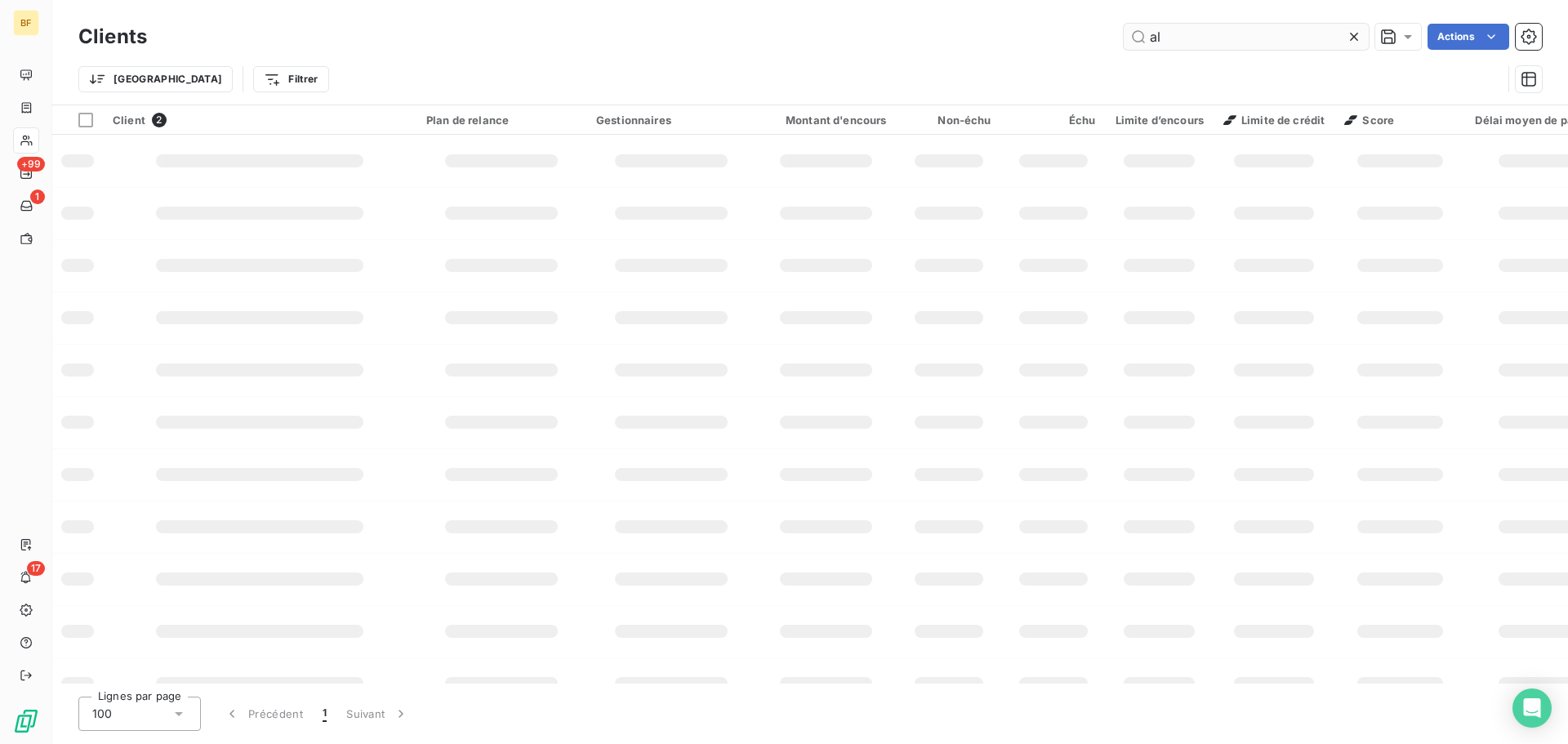
type input "a"
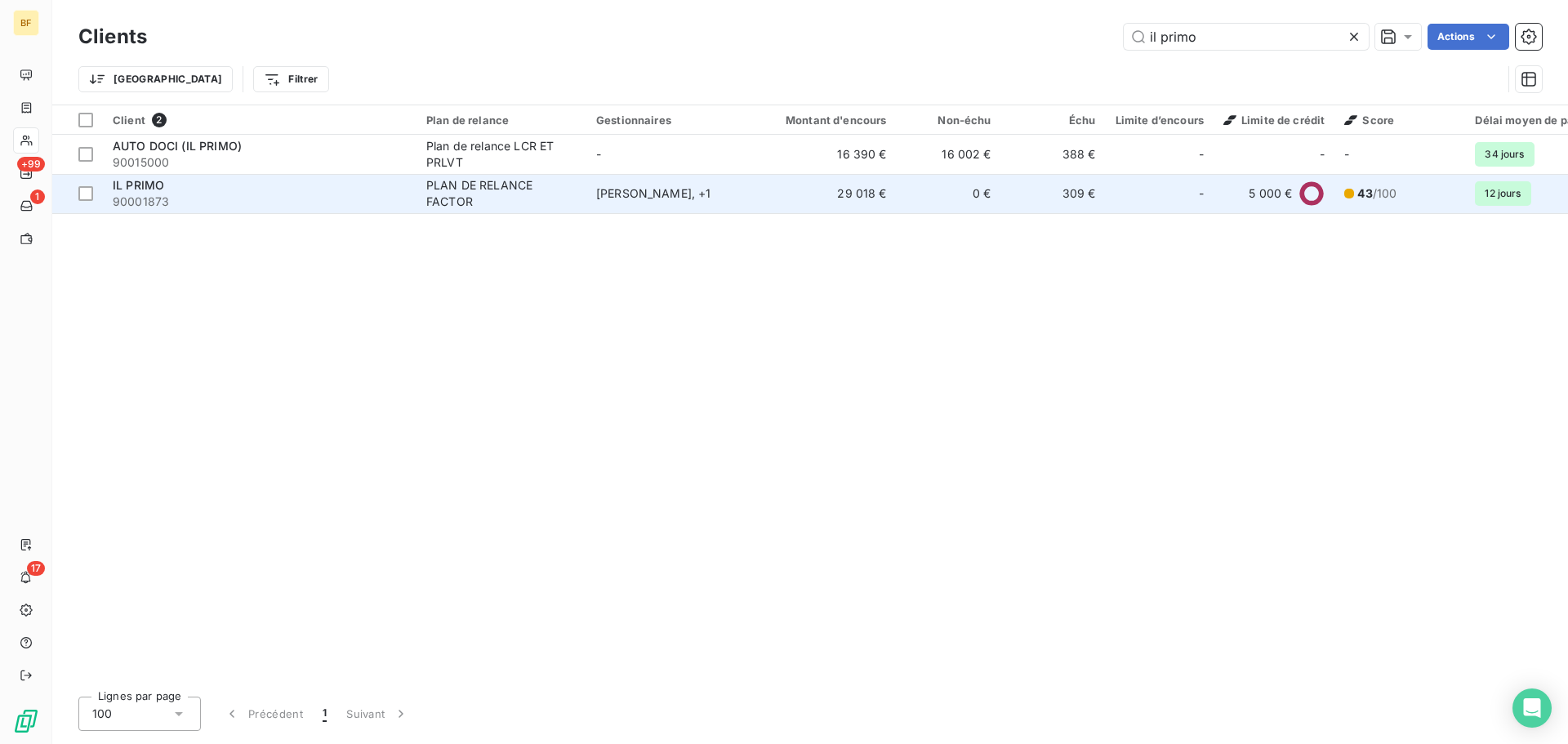
type input "il primo"
click at [442, 180] on div "PLAN DE RELANCE FACTOR" at bounding box center [501, 194] width 150 height 33
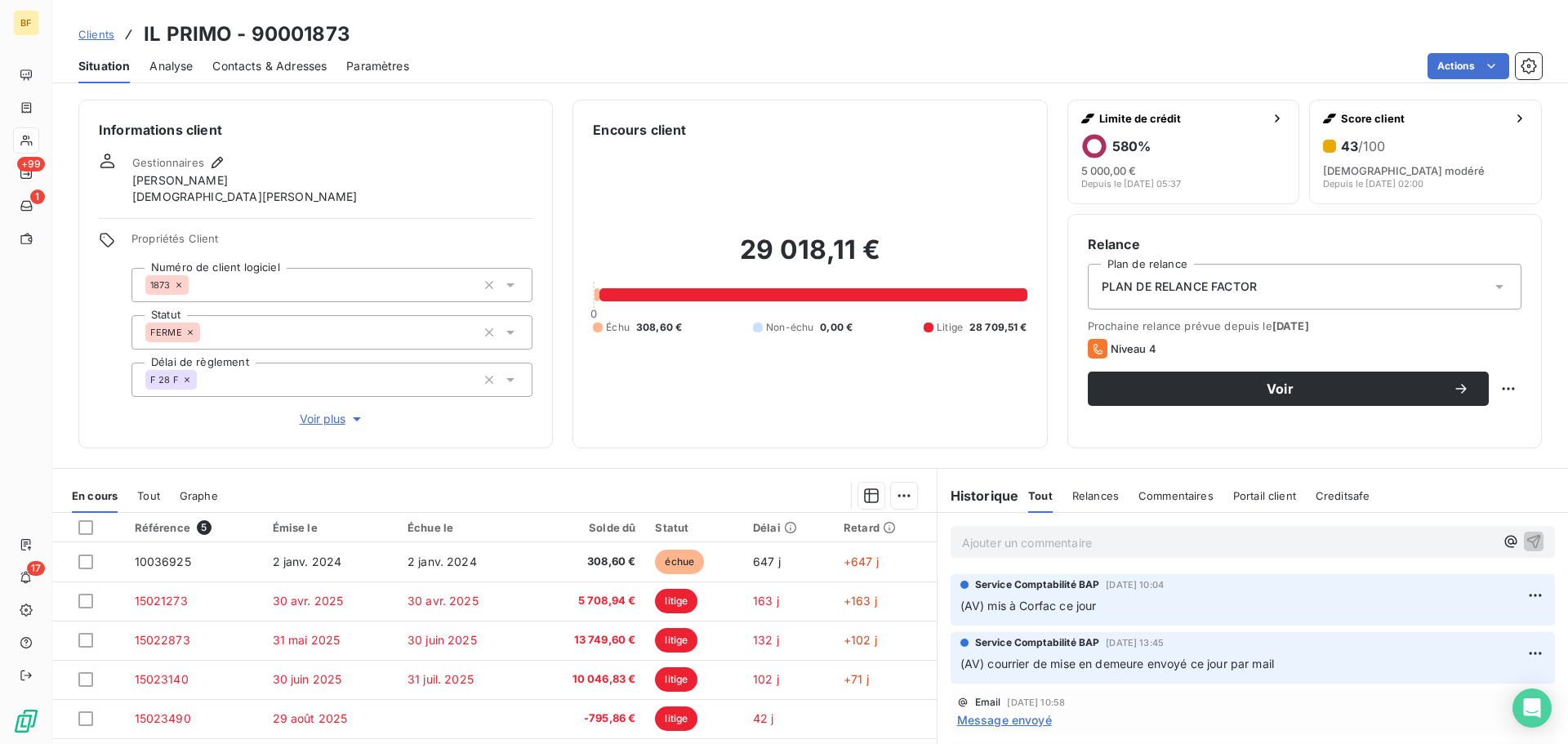
click at [304, 56] on div "Contacts & Adresses" at bounding box center [270, 66] width 114 height 34
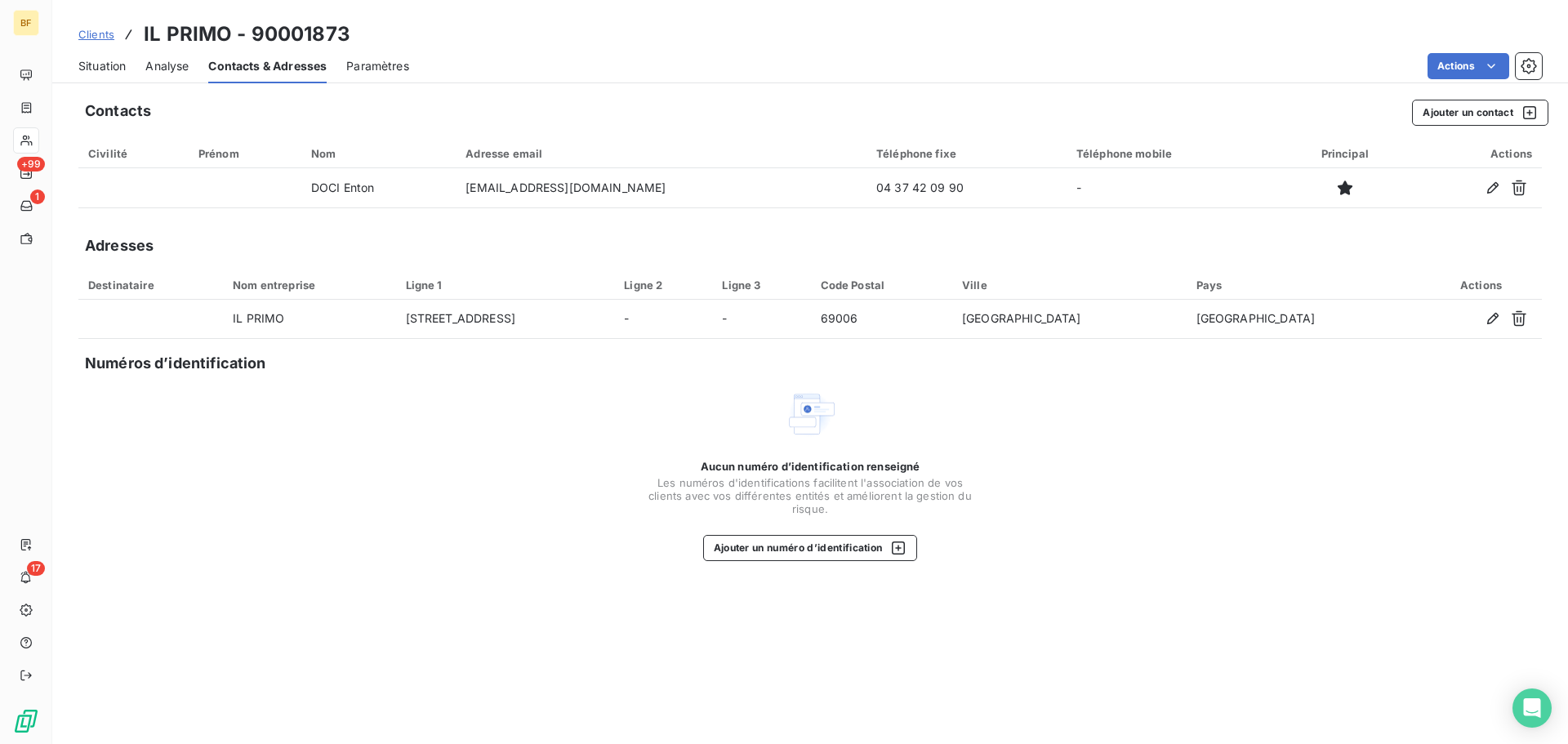
click at [103, 65] on span "Situation" at bounding box center [102, 66] width 48 height 16
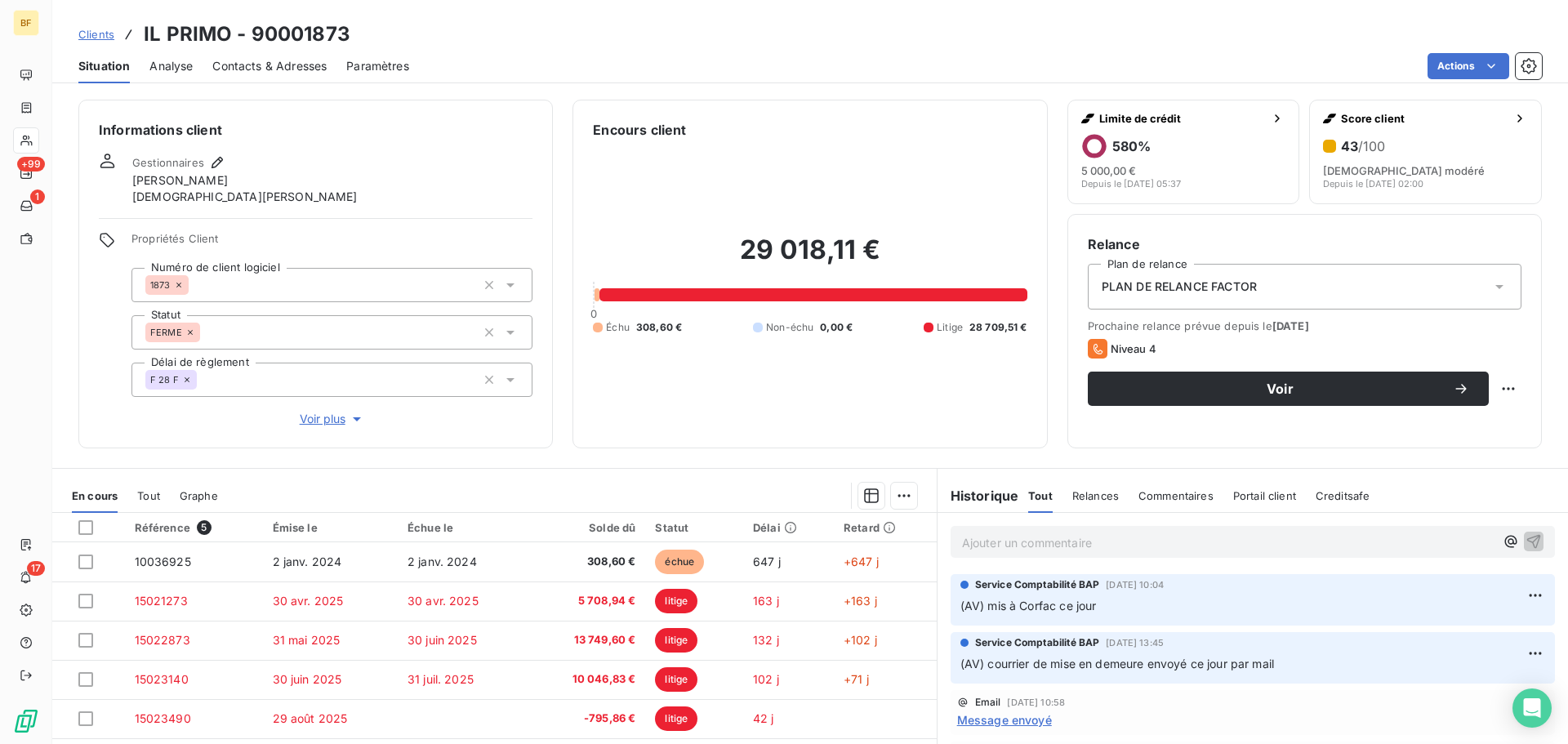
click at [256, 67] on span "Contacts & Adresses" at bounding box center [270, 66] width 114 height 16
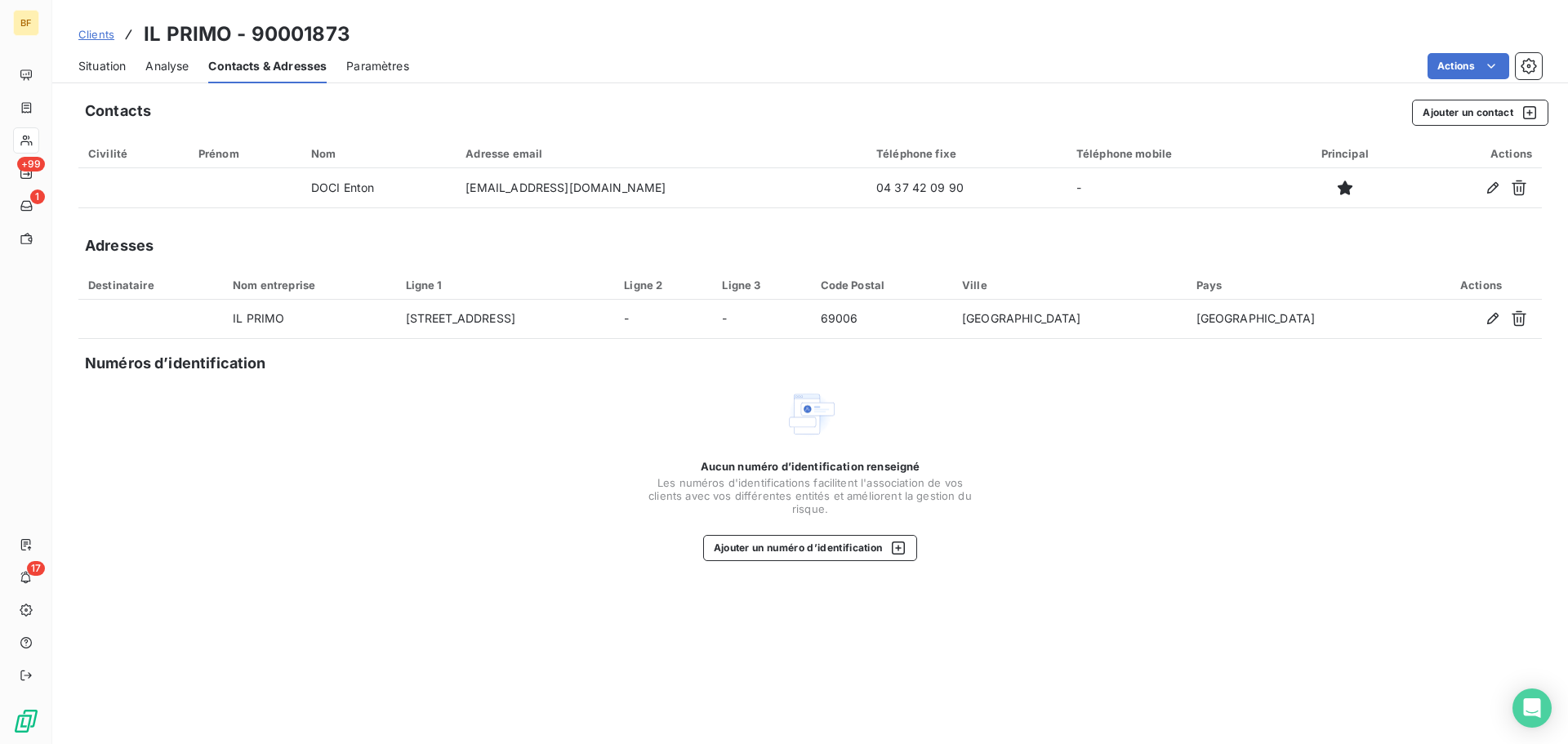
click at [103, 67] on span "Situation" at bounding box center [102, 66] width 48 height 16
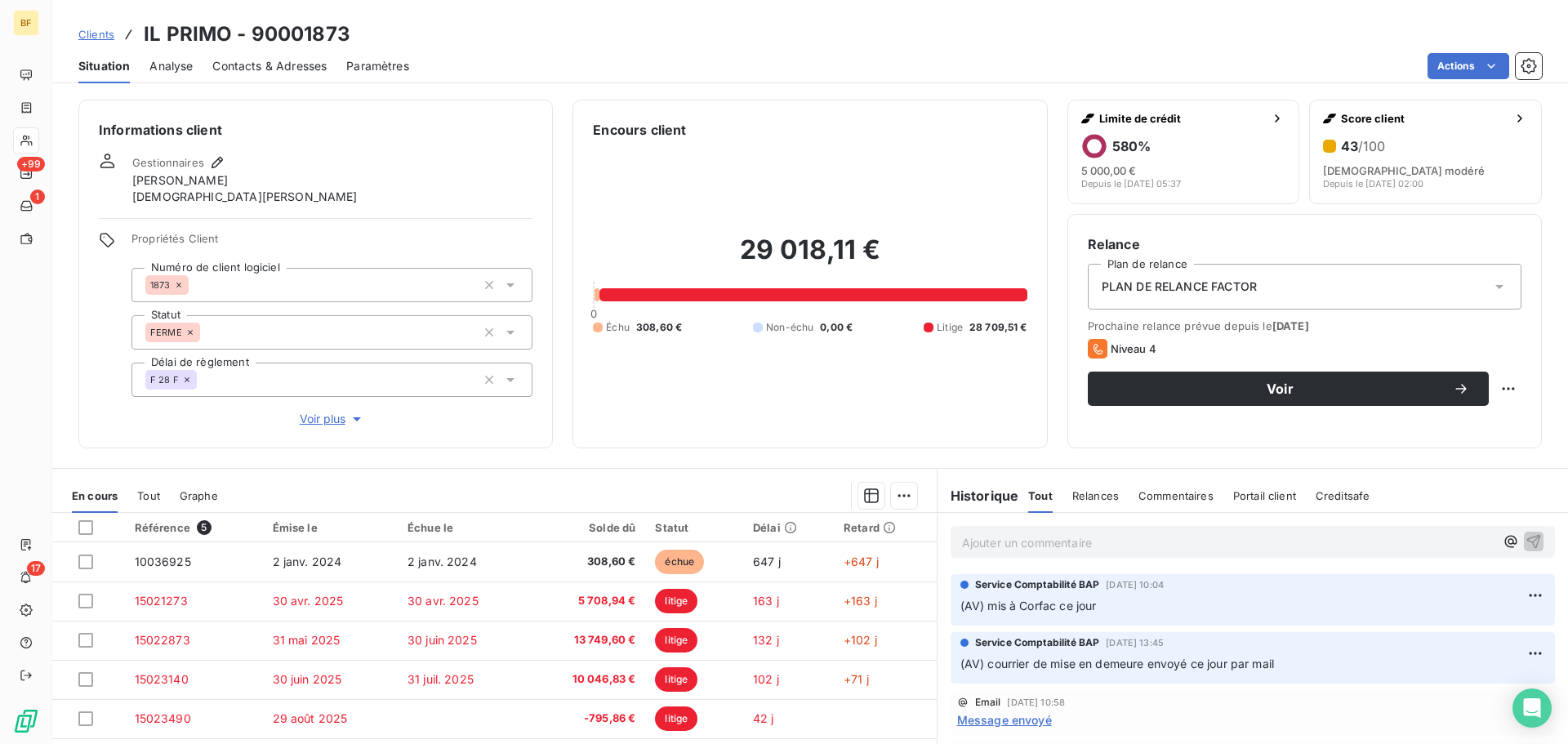
click at [1345, 500] on span "Creditsafe" at bounding box center [1342, 495] width 54 height 13
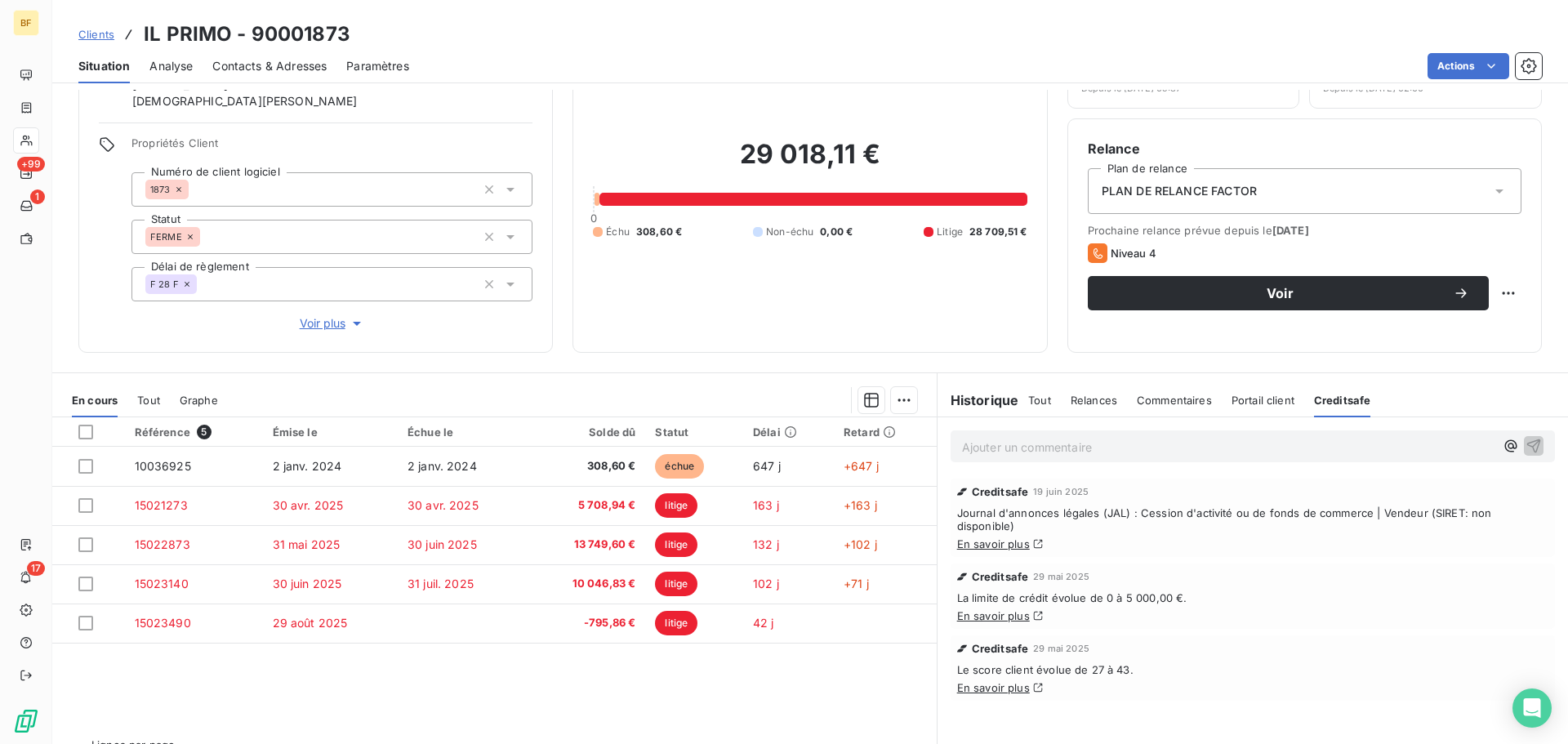
scroll to position [132, 0]
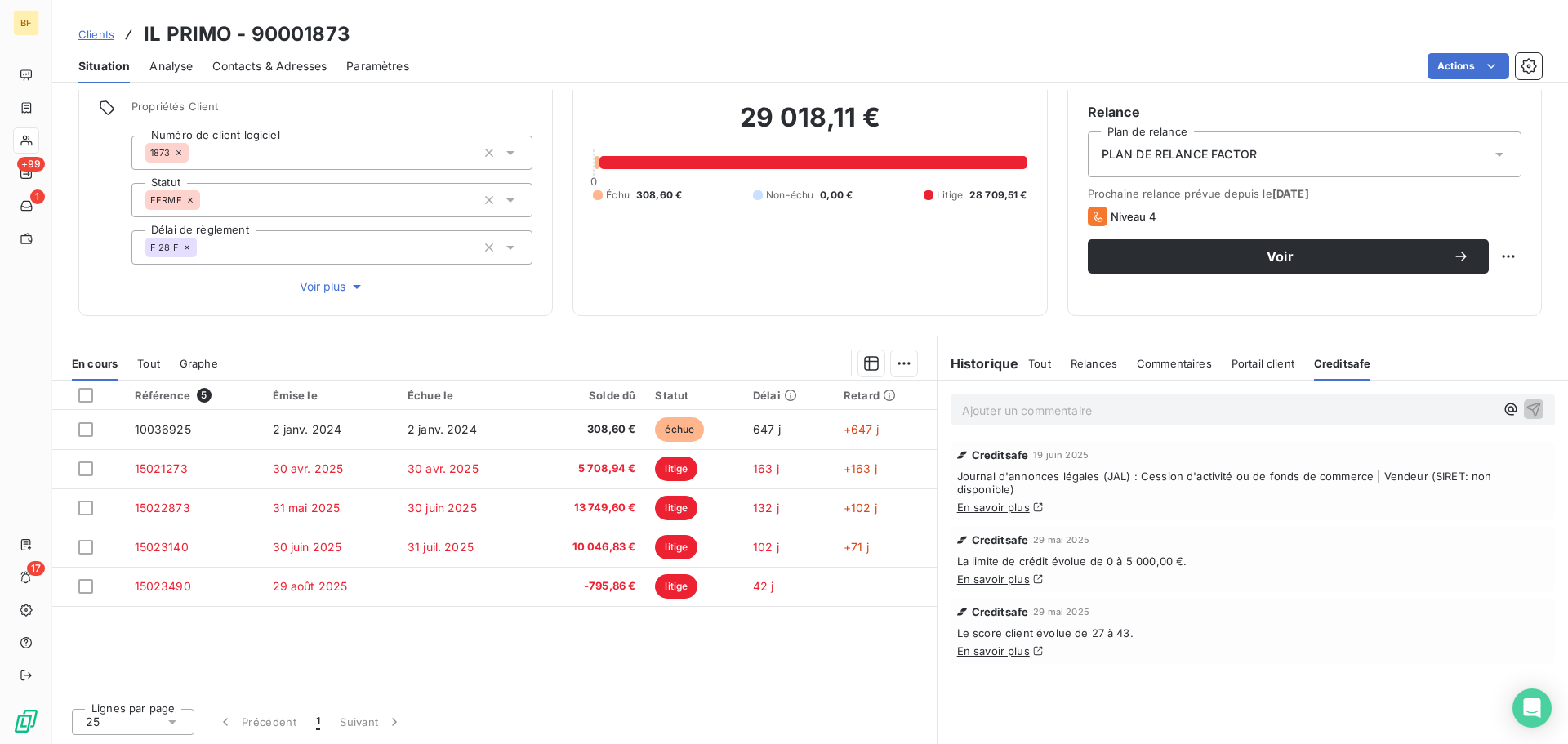
click at [973, 501] on link "En savoir plus" at bounding box center [993, 506] width 73 height 13
